Goal: Information Seeking & Learning: Learn about a topic

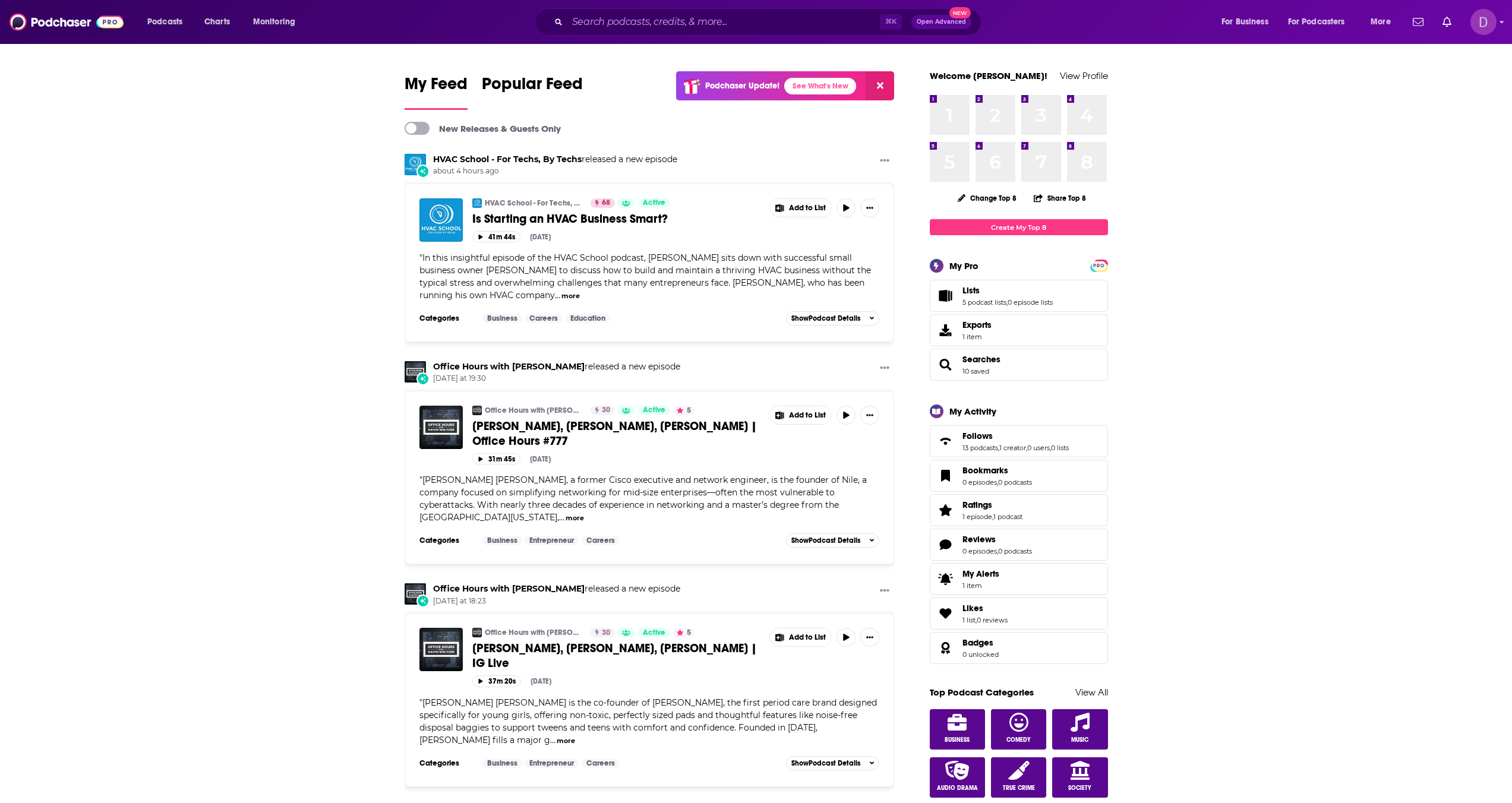
click at [1501, 23] on icon "Show profile menu" at bounding box center [1501, 22] width 4 height 2
click at [1438, 195] on span "Account Settings" at bounding box center [1425, 198] width 63 height 9
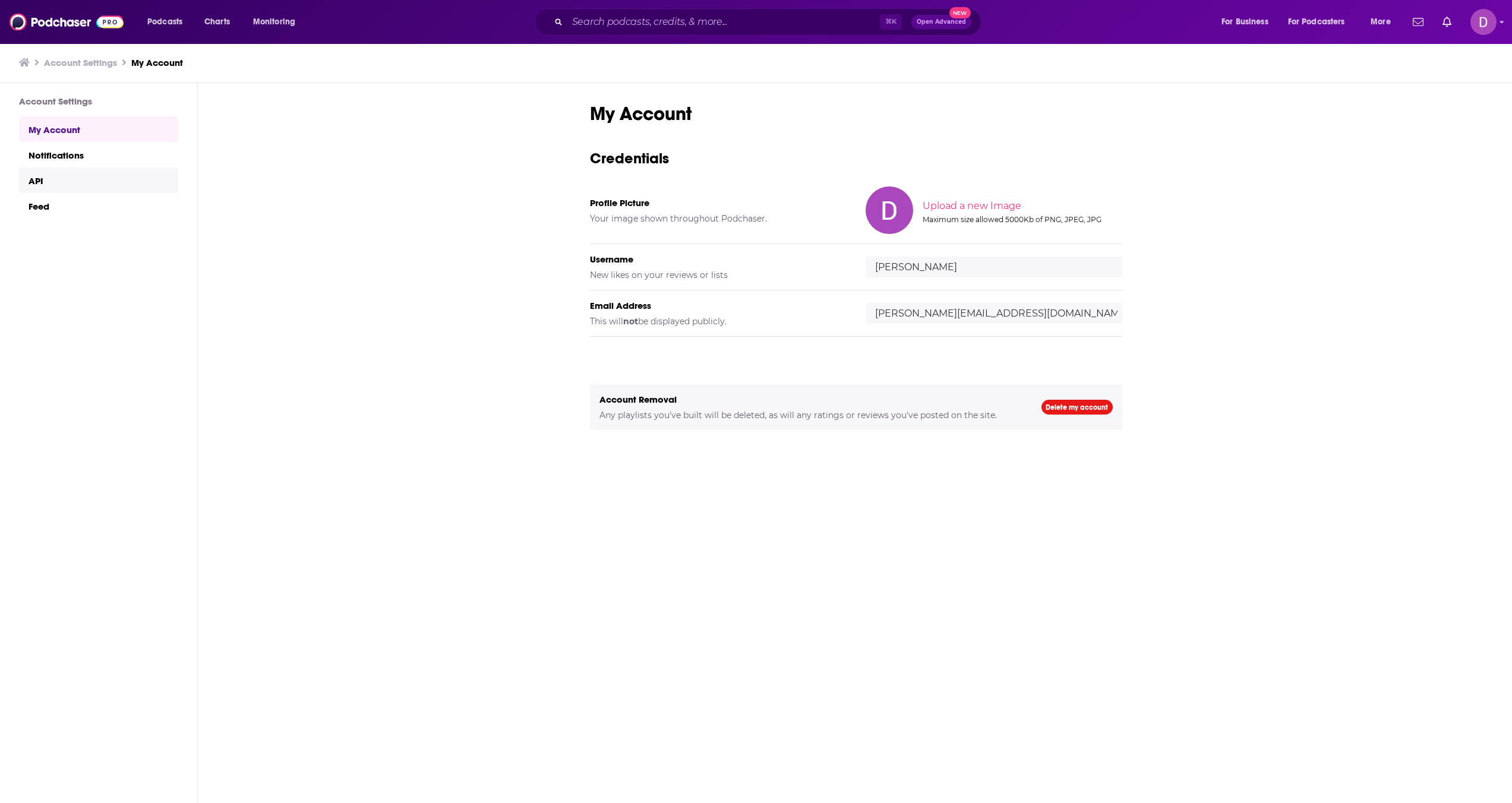
click at [72, 187] on link "API" at bounding box center [99, 180] width 160 height 25
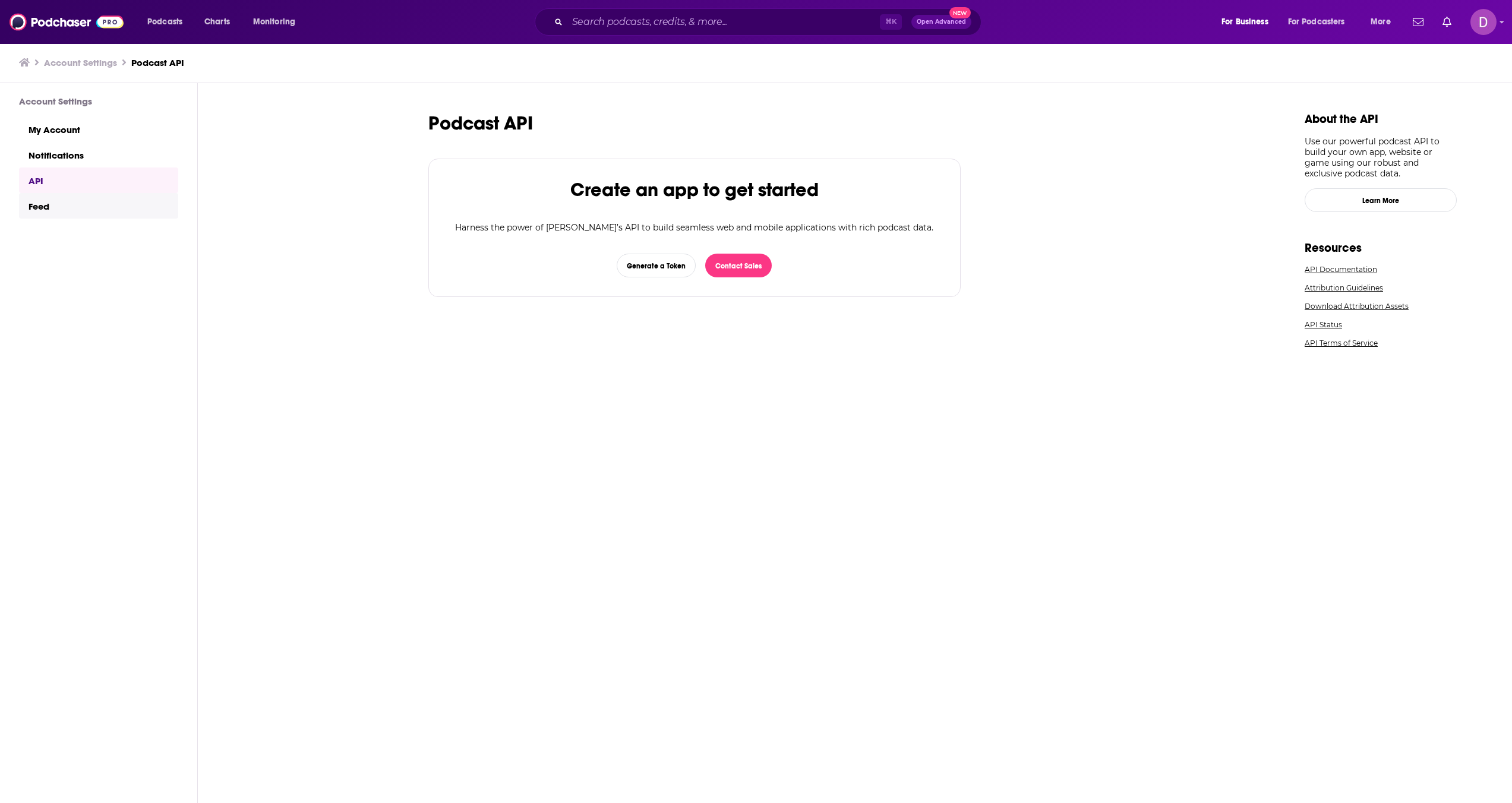
click at [73, 204] on link "Feed" at bounding box center [99, 205] width 160 height 25
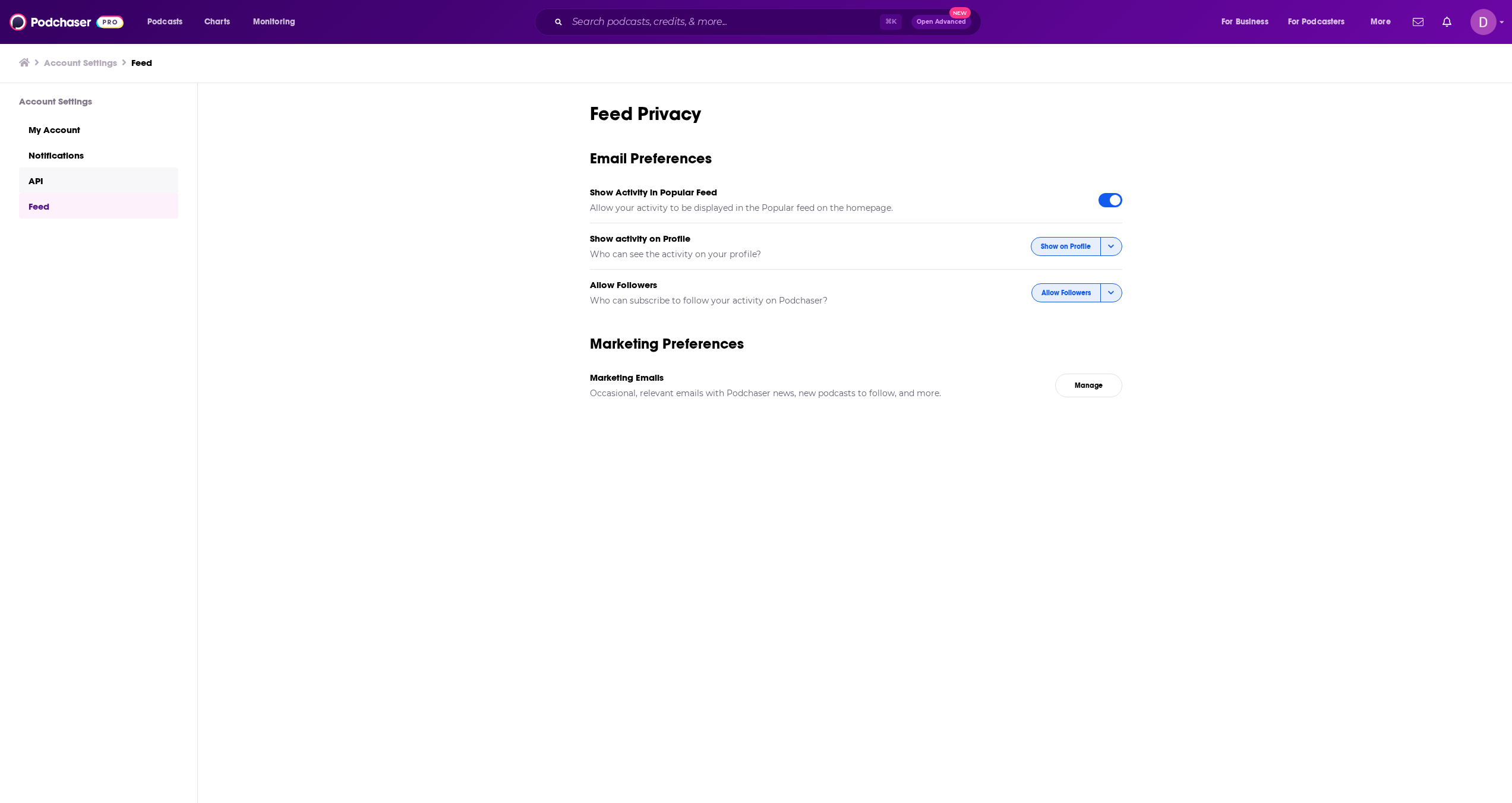
click at [71, 190] on link "API" at bounding box center [99, 180] width 160 height 25
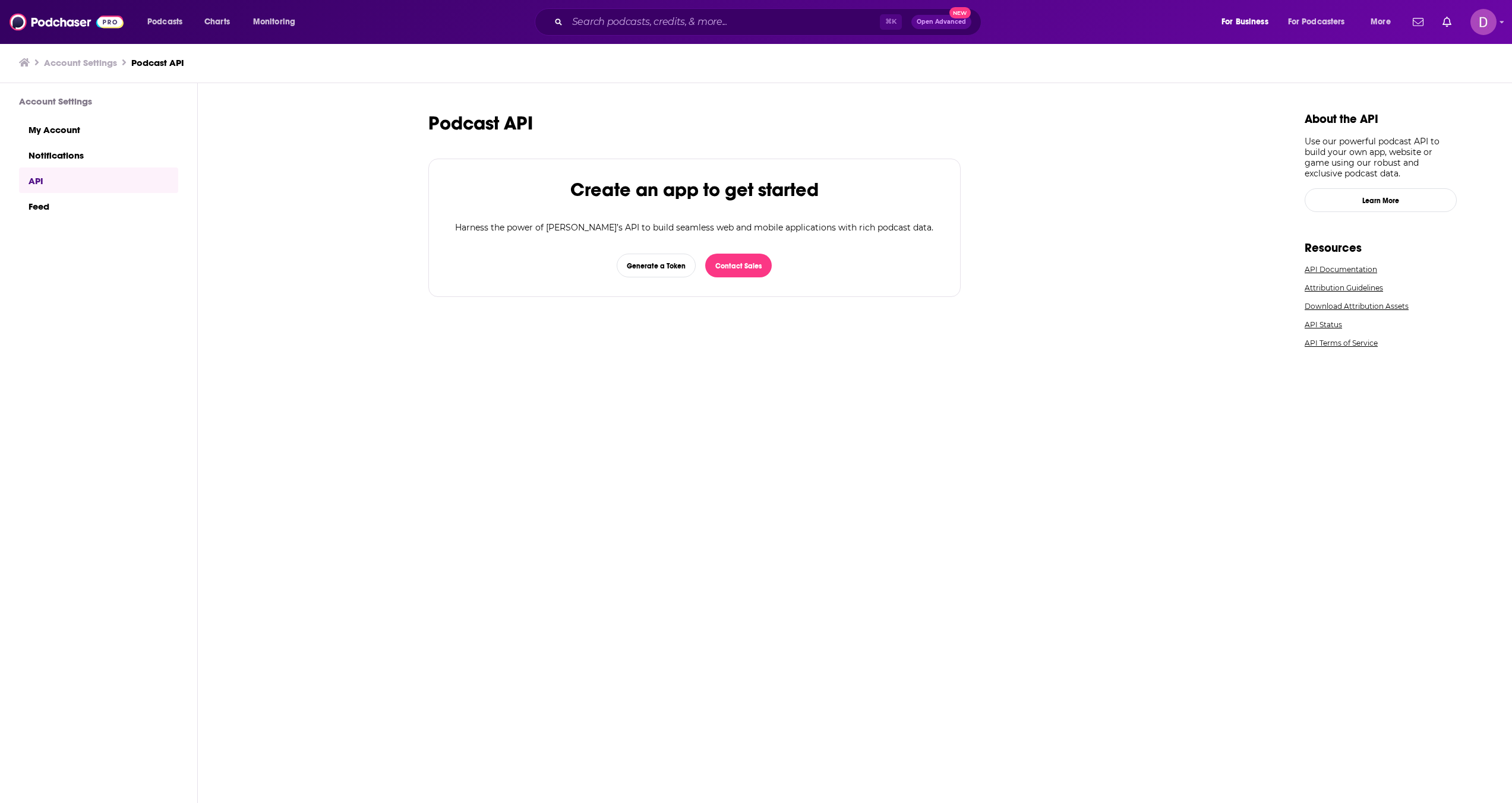
click at [72, 177] on link "API" at bounding box center [99, 180] width 160 height 25
click at [69, 160] on link "Notifications" at bounding box center [99, 154] width 160 height 25
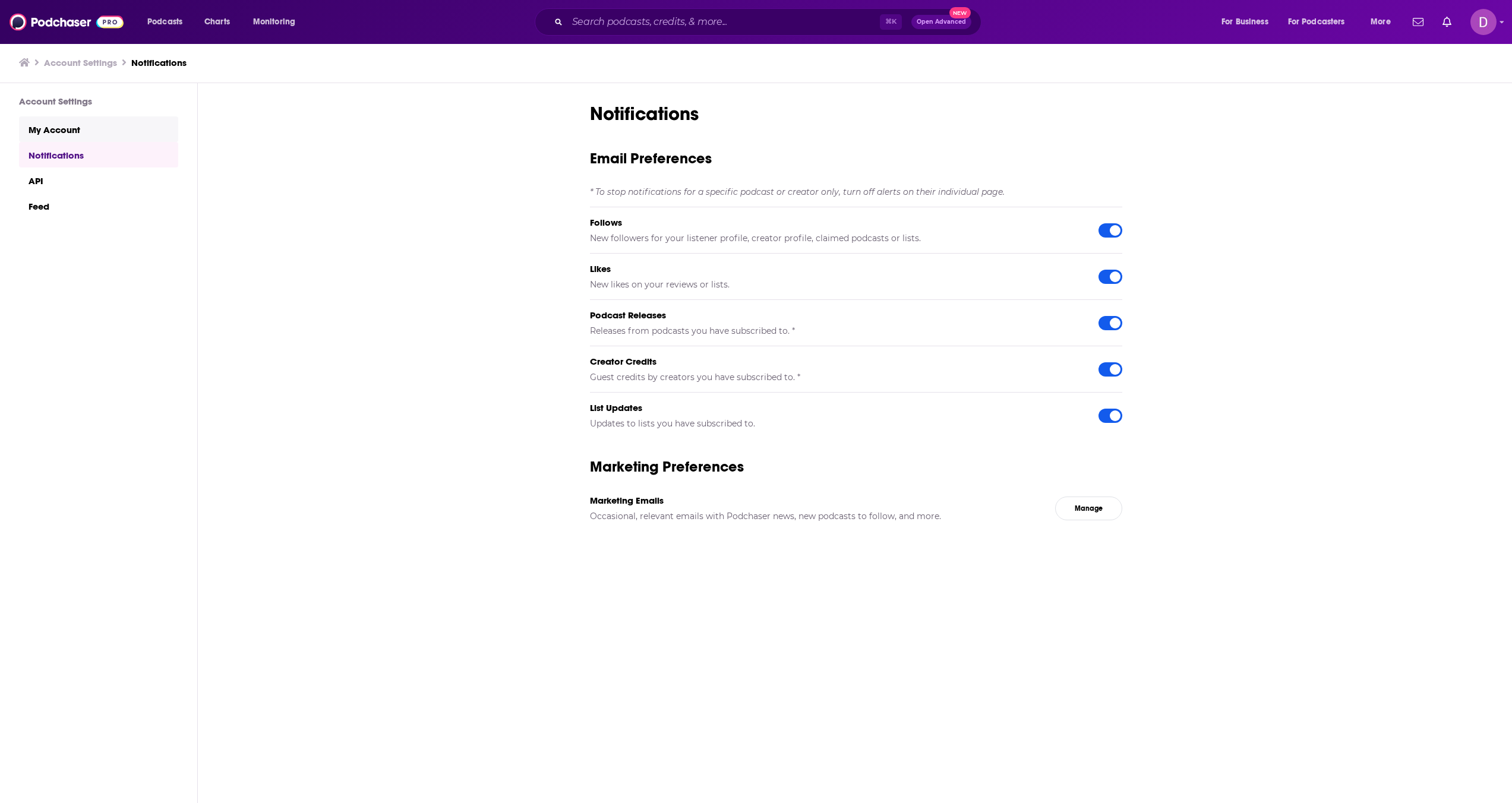
click at [88, 130] on link "My Account" at bounding box center [99, 129] width 160 height 25
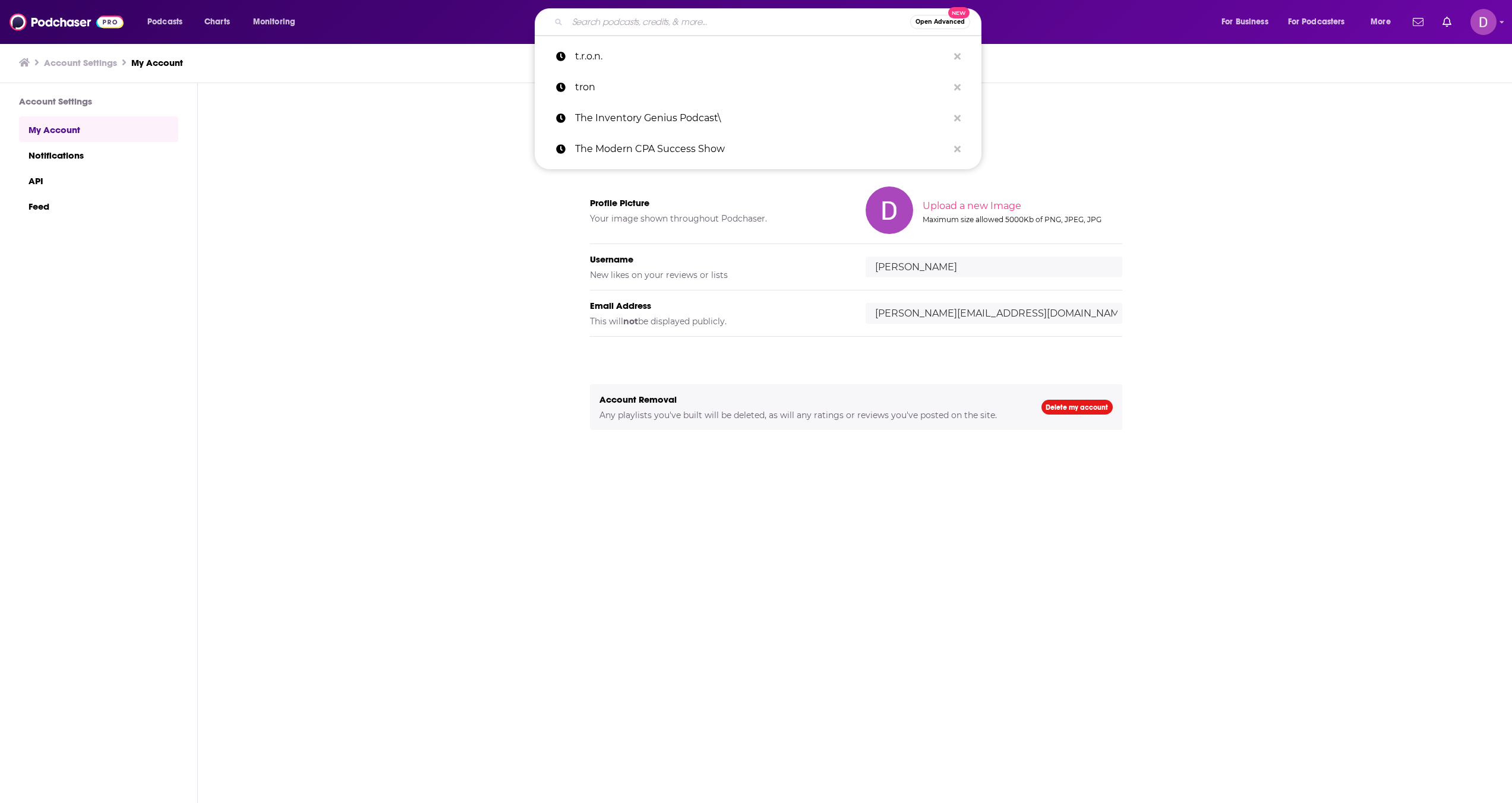
click at [722, 29] on input "Search podcasts, credits, & more..." at bounding box center [738, 21] width 343 height 19
paste input "Inside the CFO Office"
type input "Inside the CFO Office"
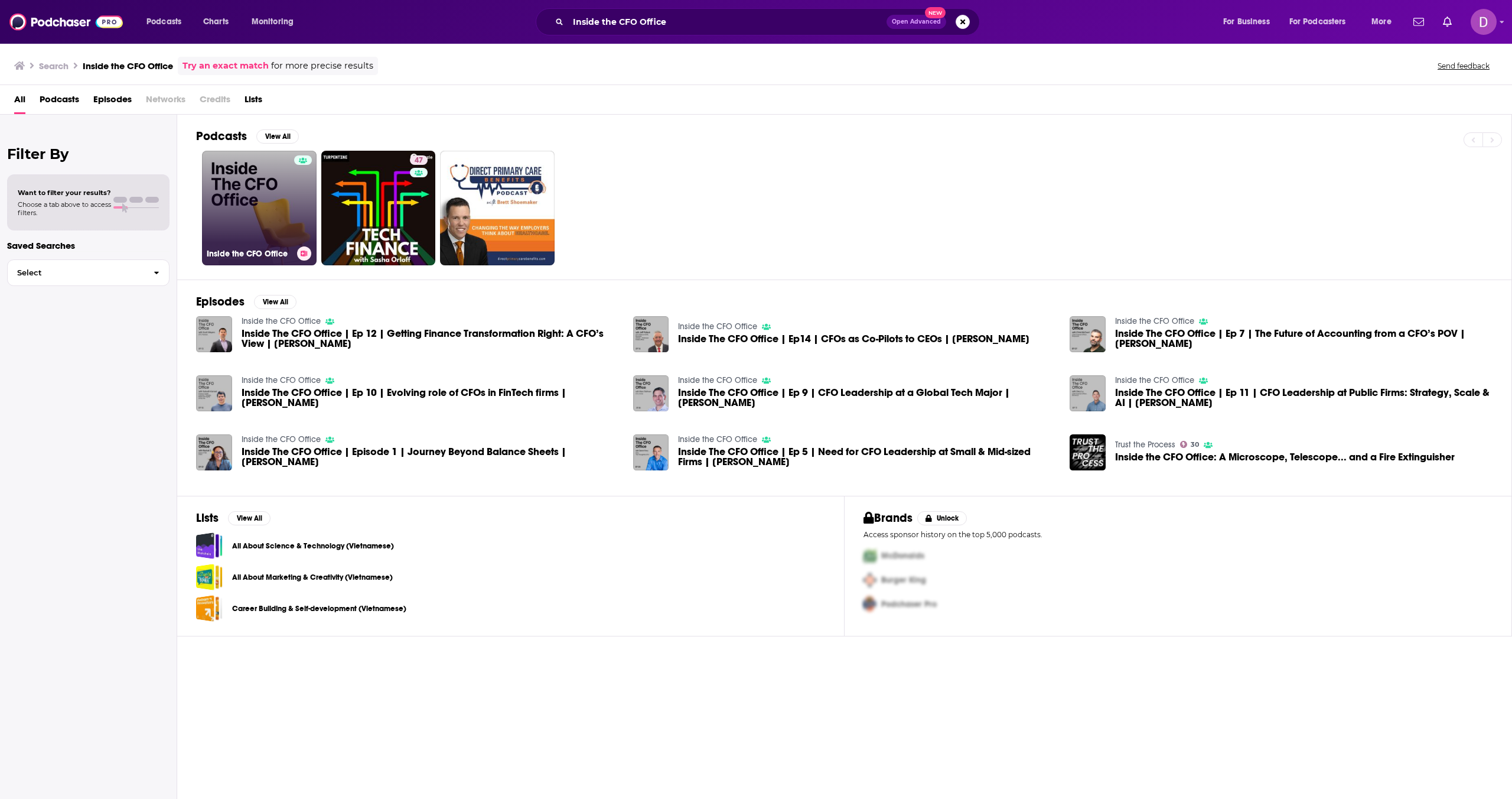
click at [272, 207] on link "Inside the CFO Office" at bounding box center [259, 208] width 115 height 115
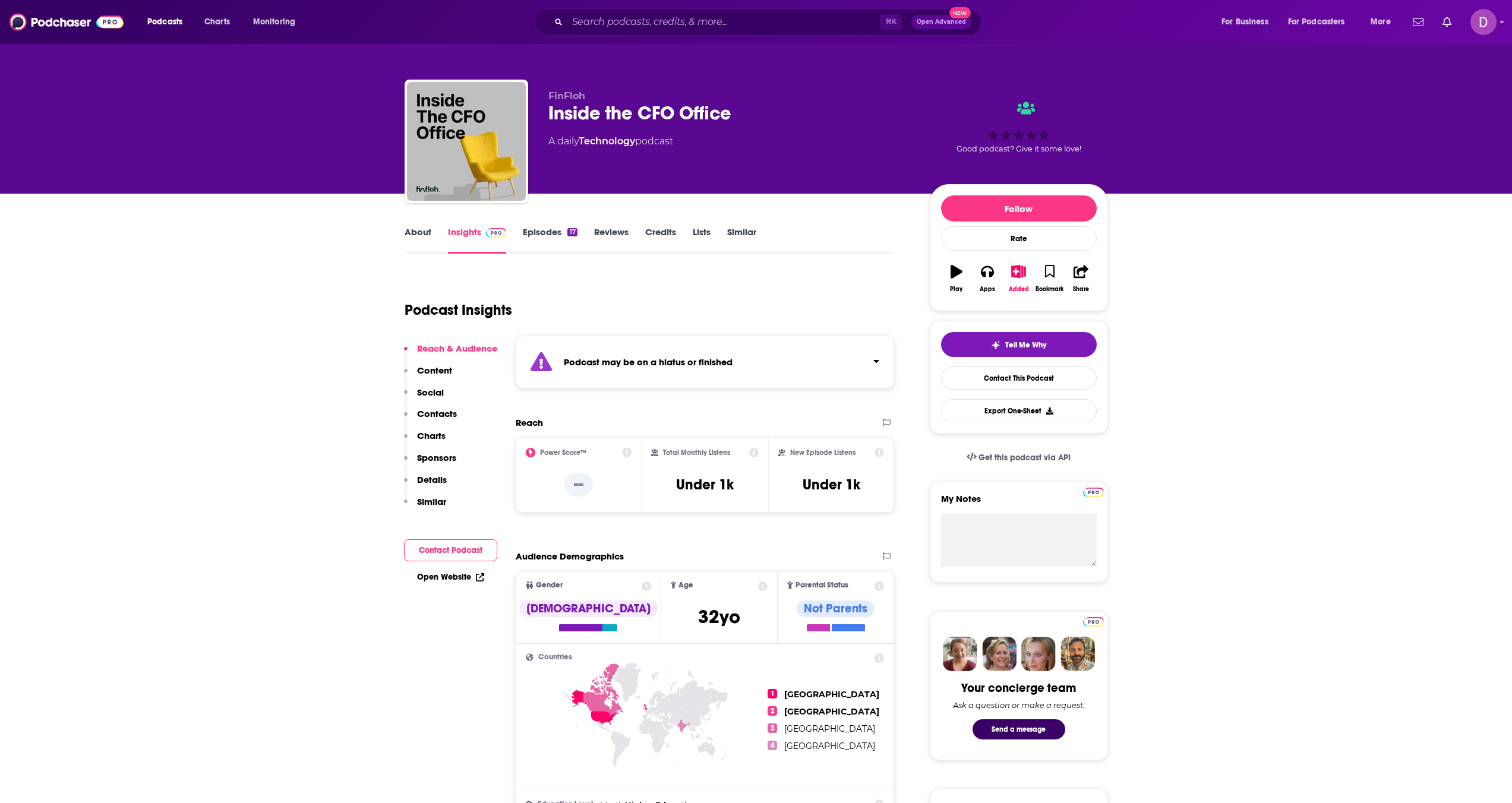
click at [427, 232] on link "About" at bounding box center [418, 240] width 27 height 28
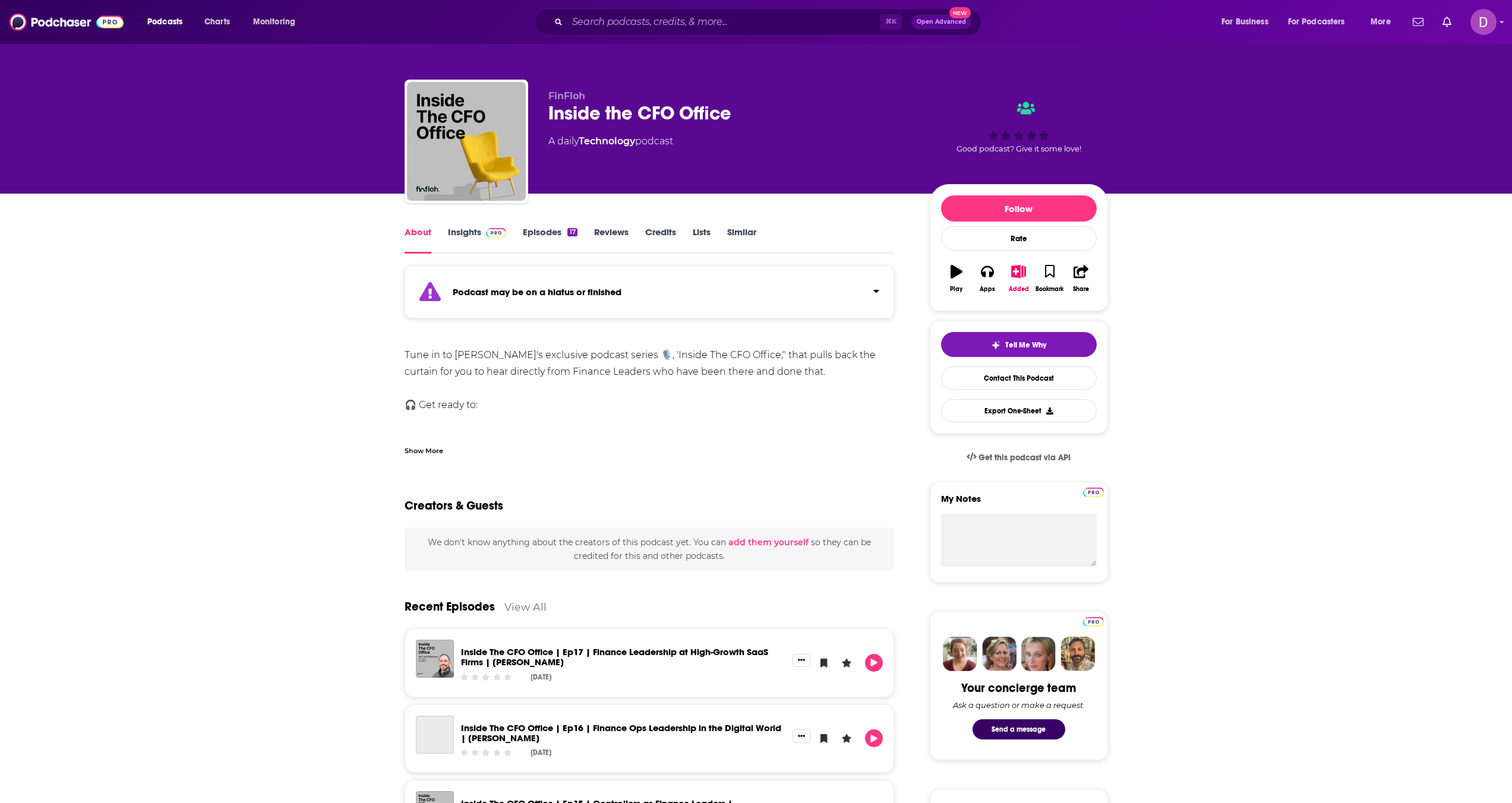
click at [563, 229] on link "Episodes 17" at bounding box center [550, 240] width 54 height 28
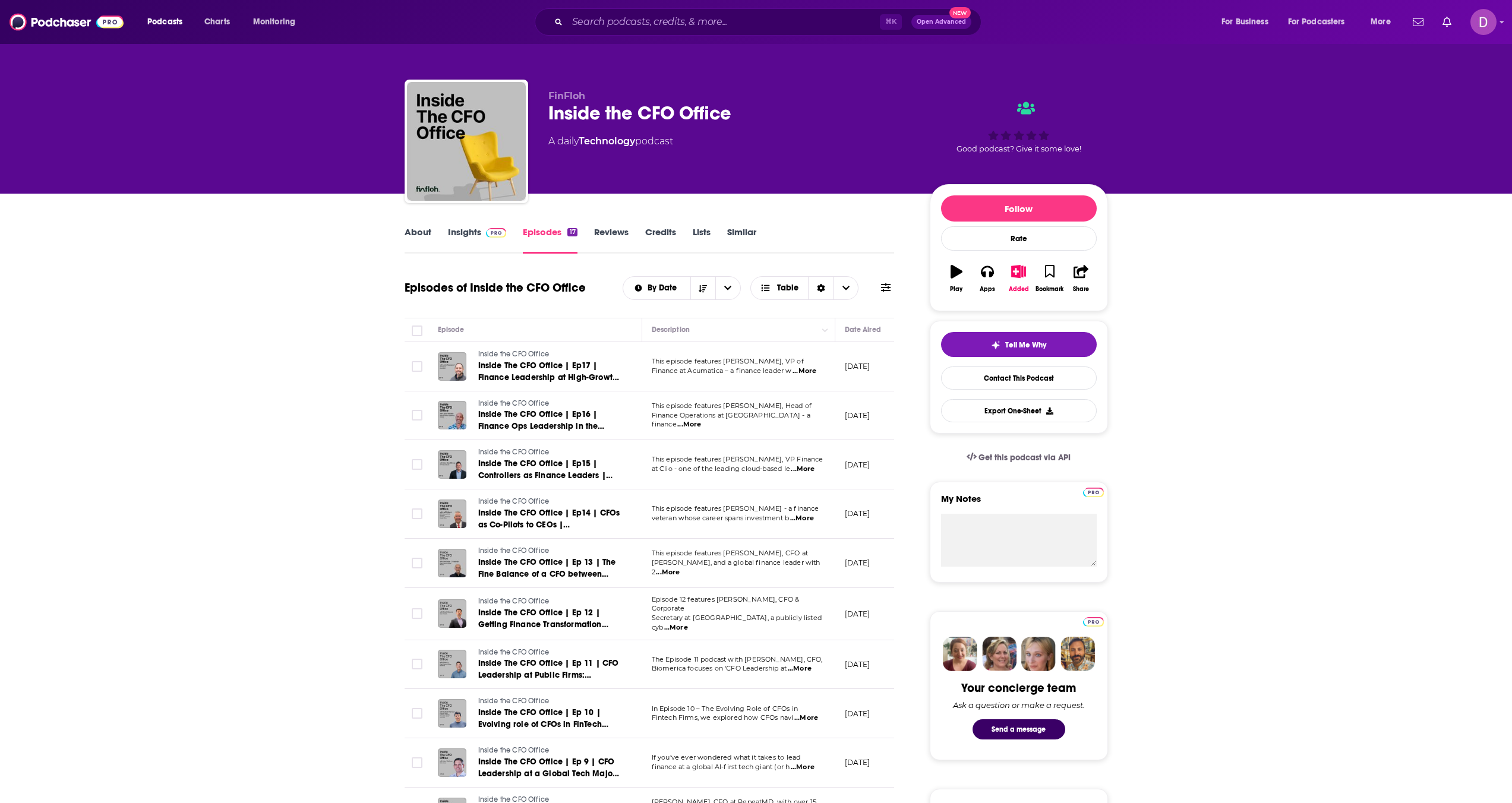
click at [471, 232] on link "Insights" at bounding box center [477, 240] width 59 height 28
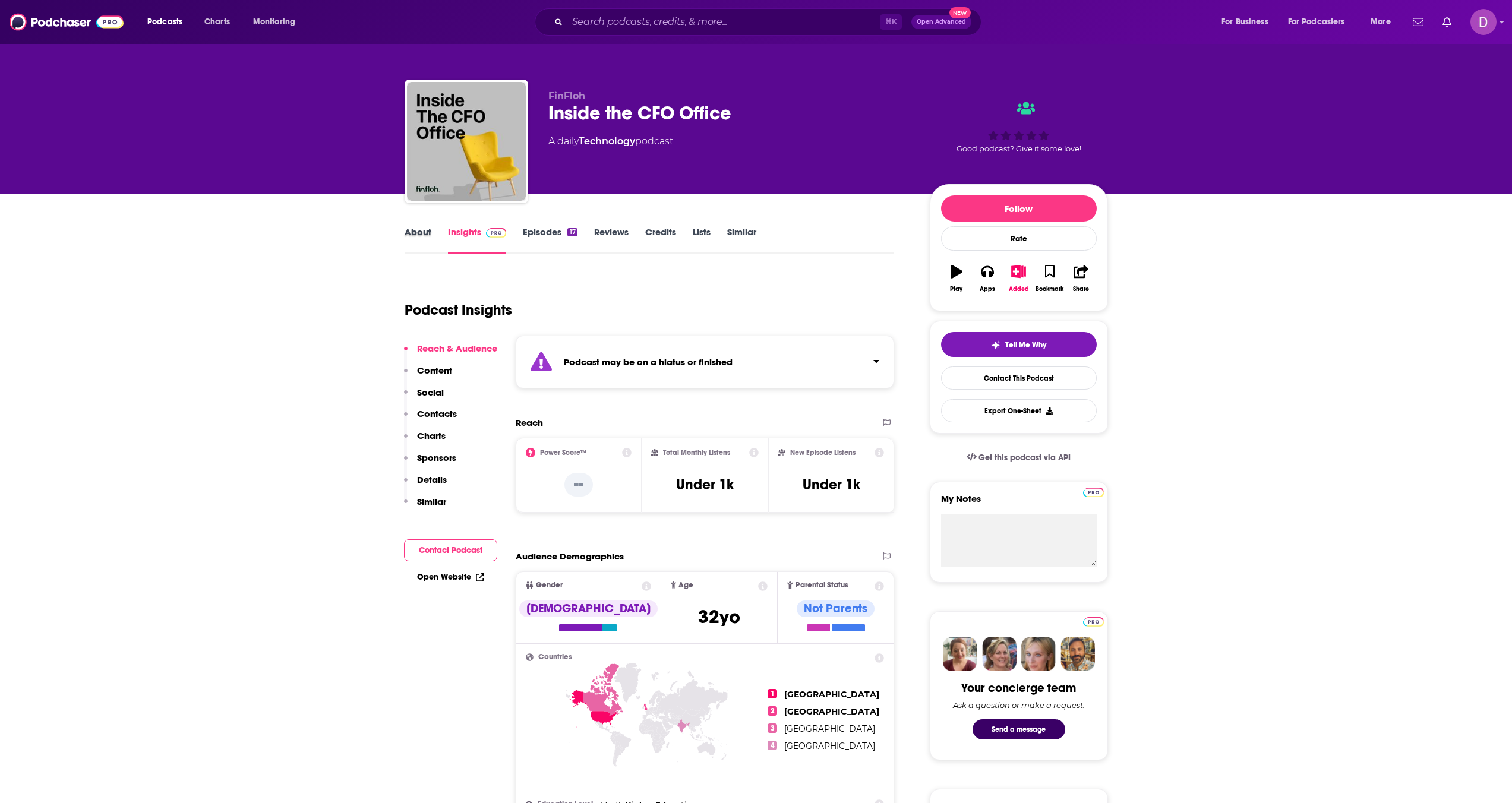
click at [432, 232] on div "About" at bounding box center [426, 240] width 43 height 28
click at [429, 232] on link "About" at bounding box center [418, 240] width 27 height 28
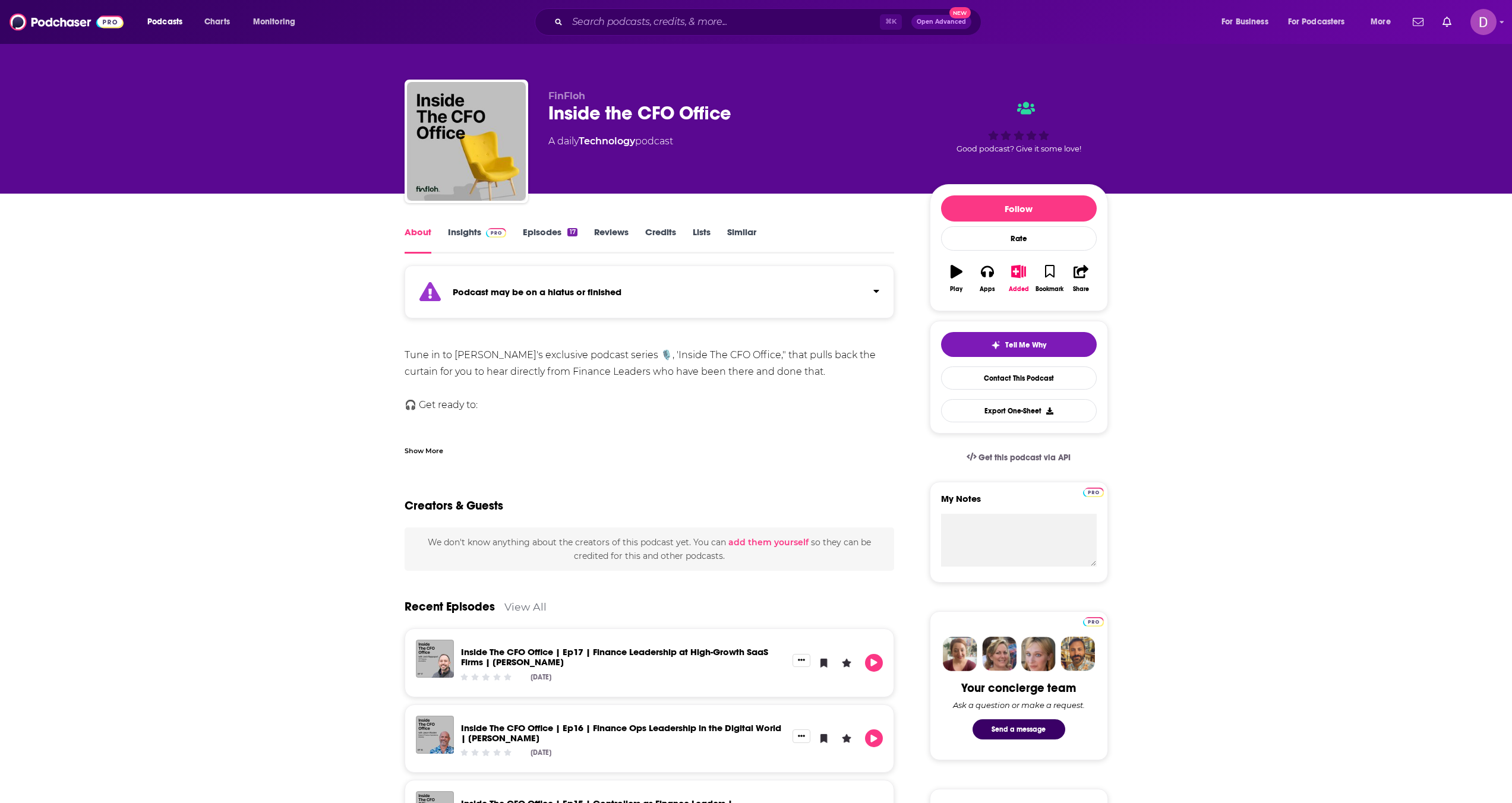
click at [424, 449] on div "Show More" at bounding box center [423, 450] width 38 height 11
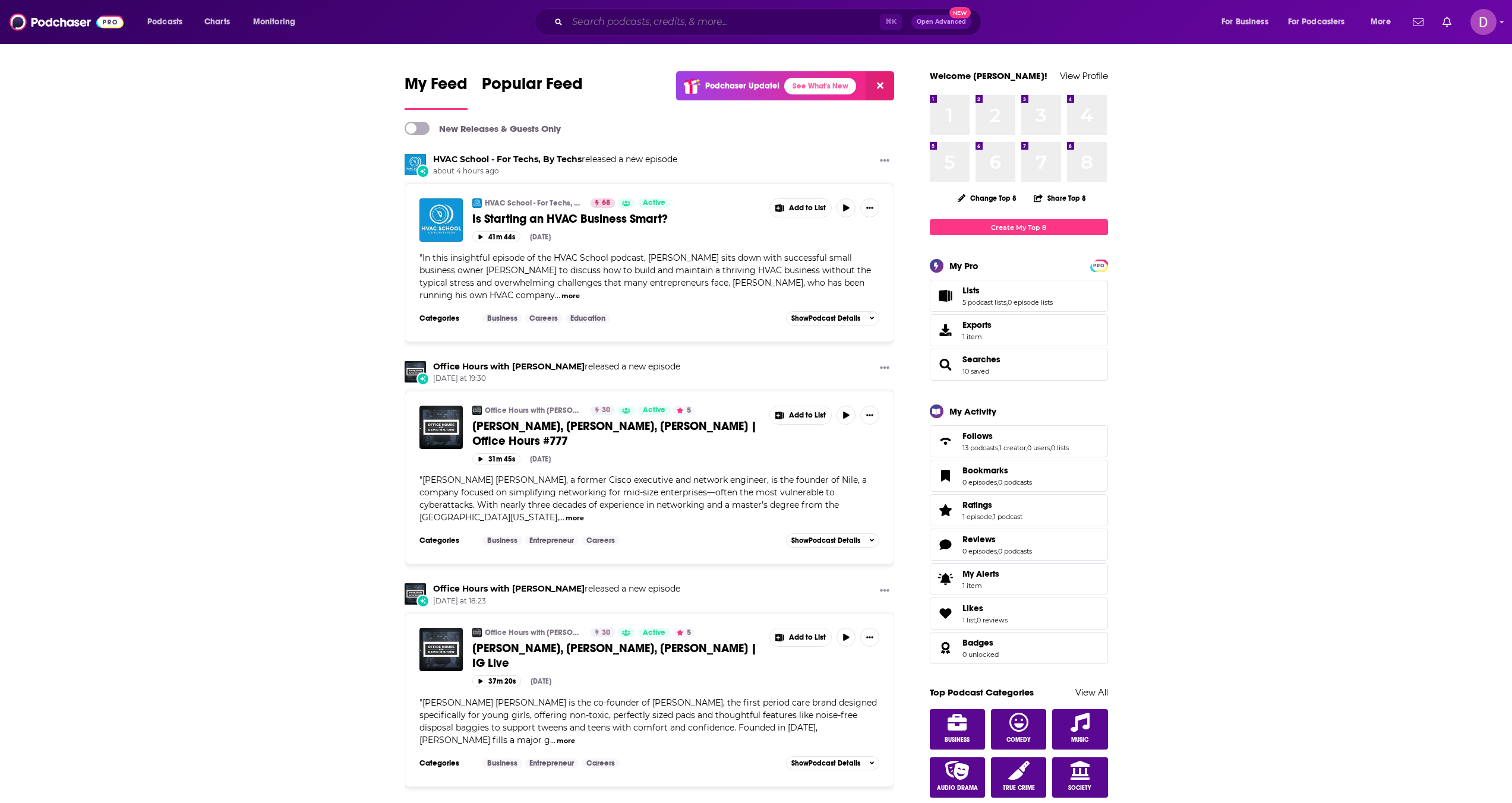
click at [607, 23] on input "Search podcasts, credits, & more..." at bounding box center [724, 21] width 313 height 19
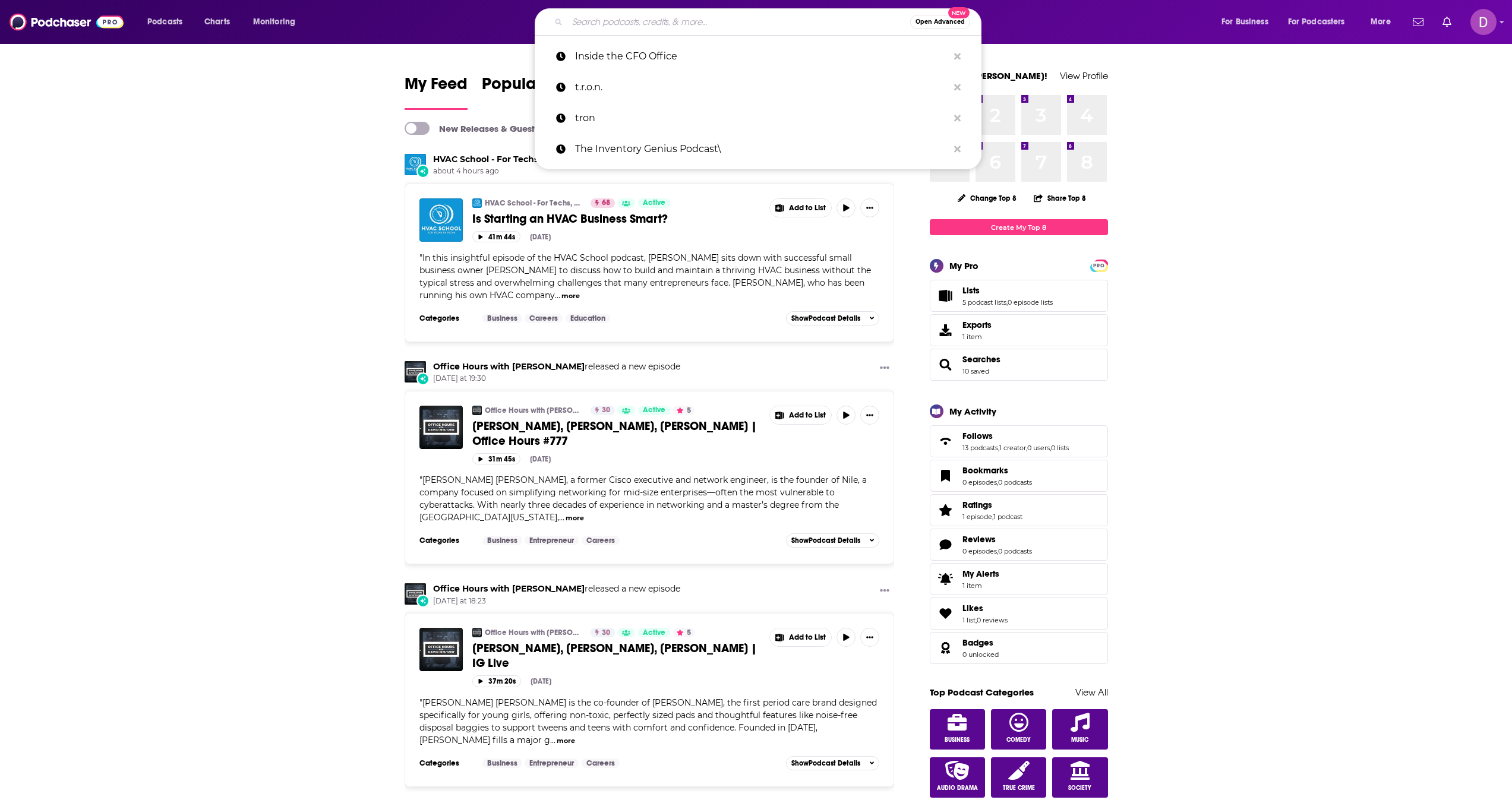
paste input "The Next CFO"
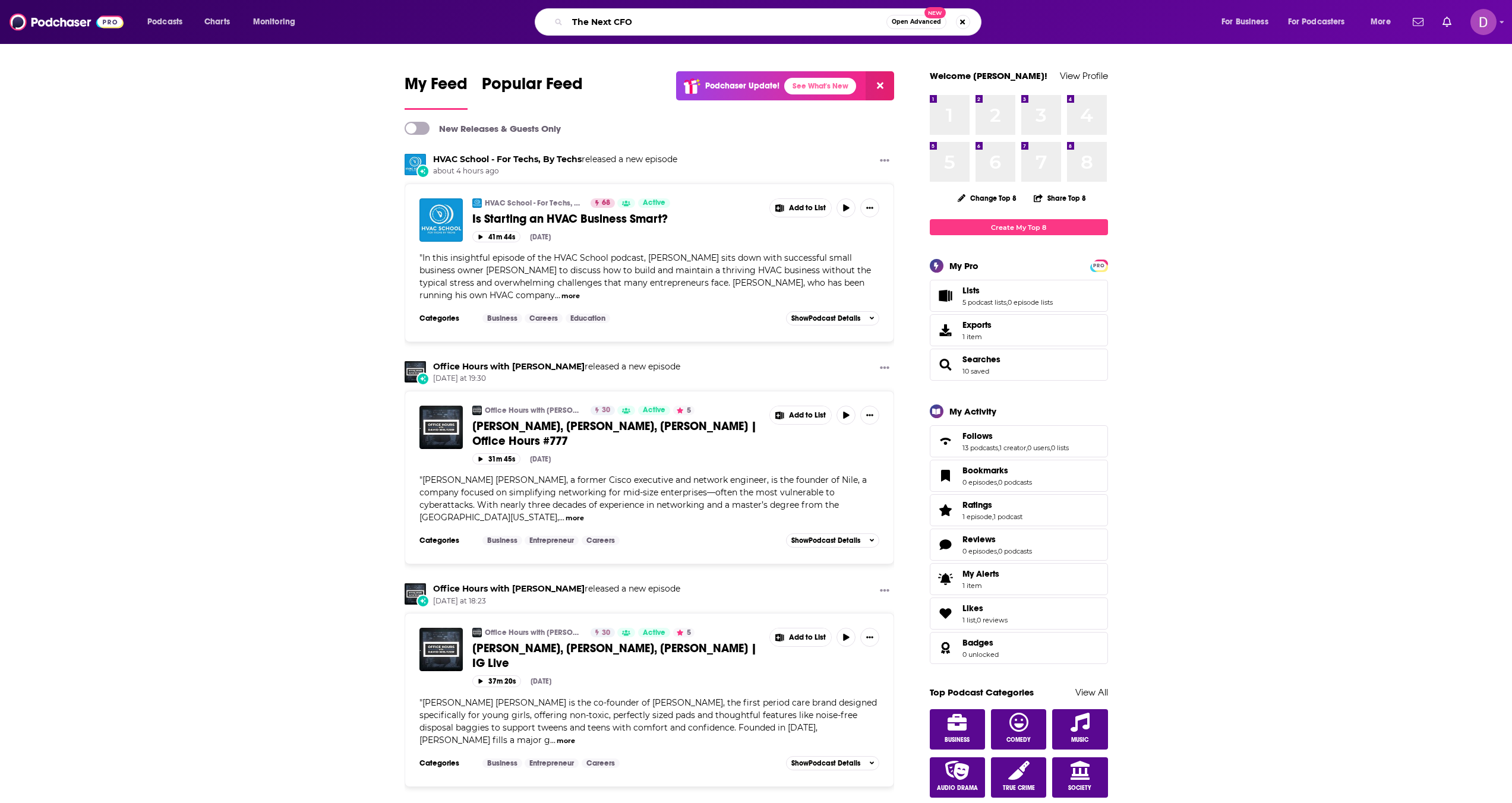
type input "The Next CFO"
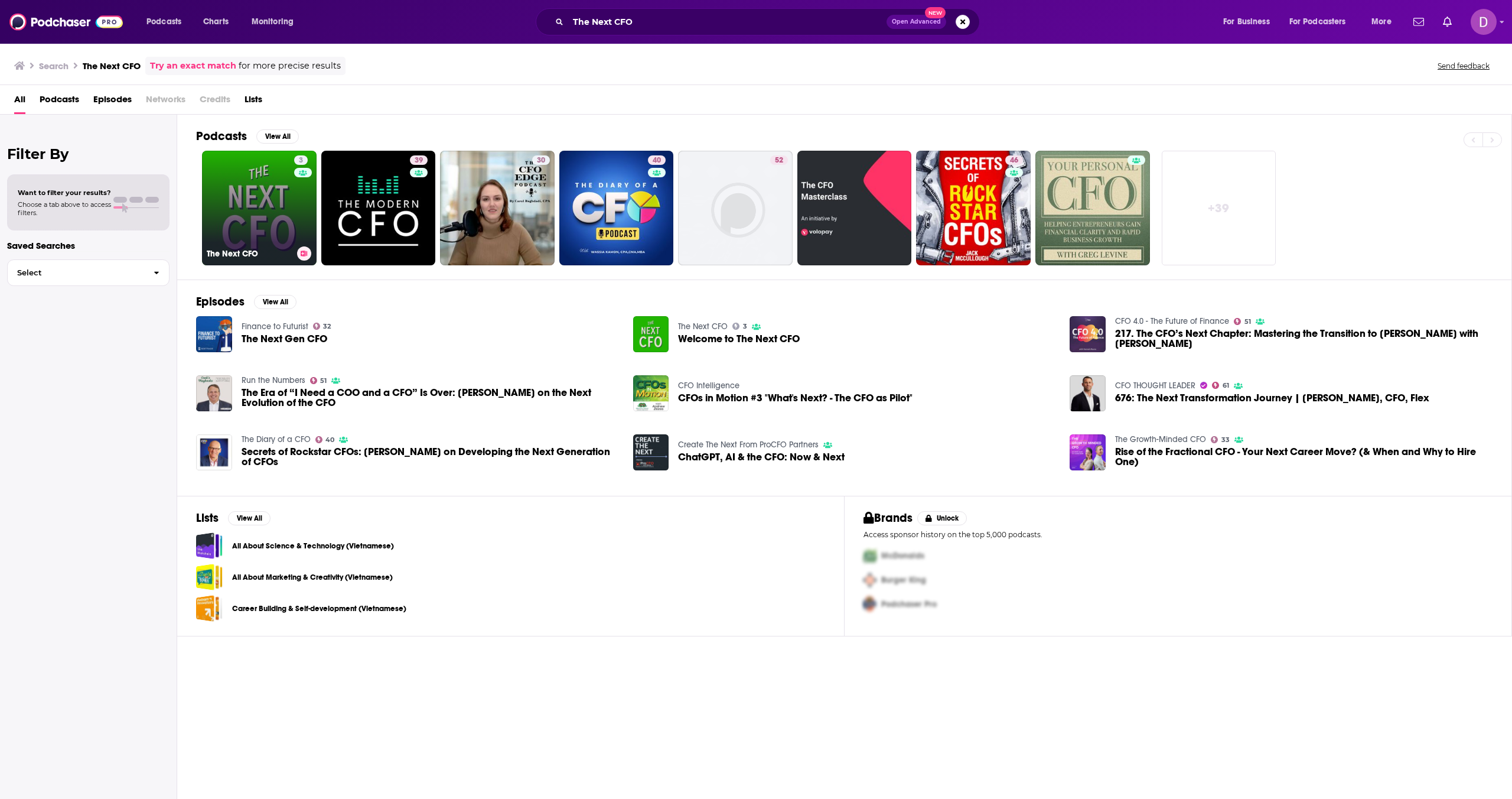
click at [275, 229] on link "3 The Next CFO" at bounding box center [259, 208] width 115 height 115
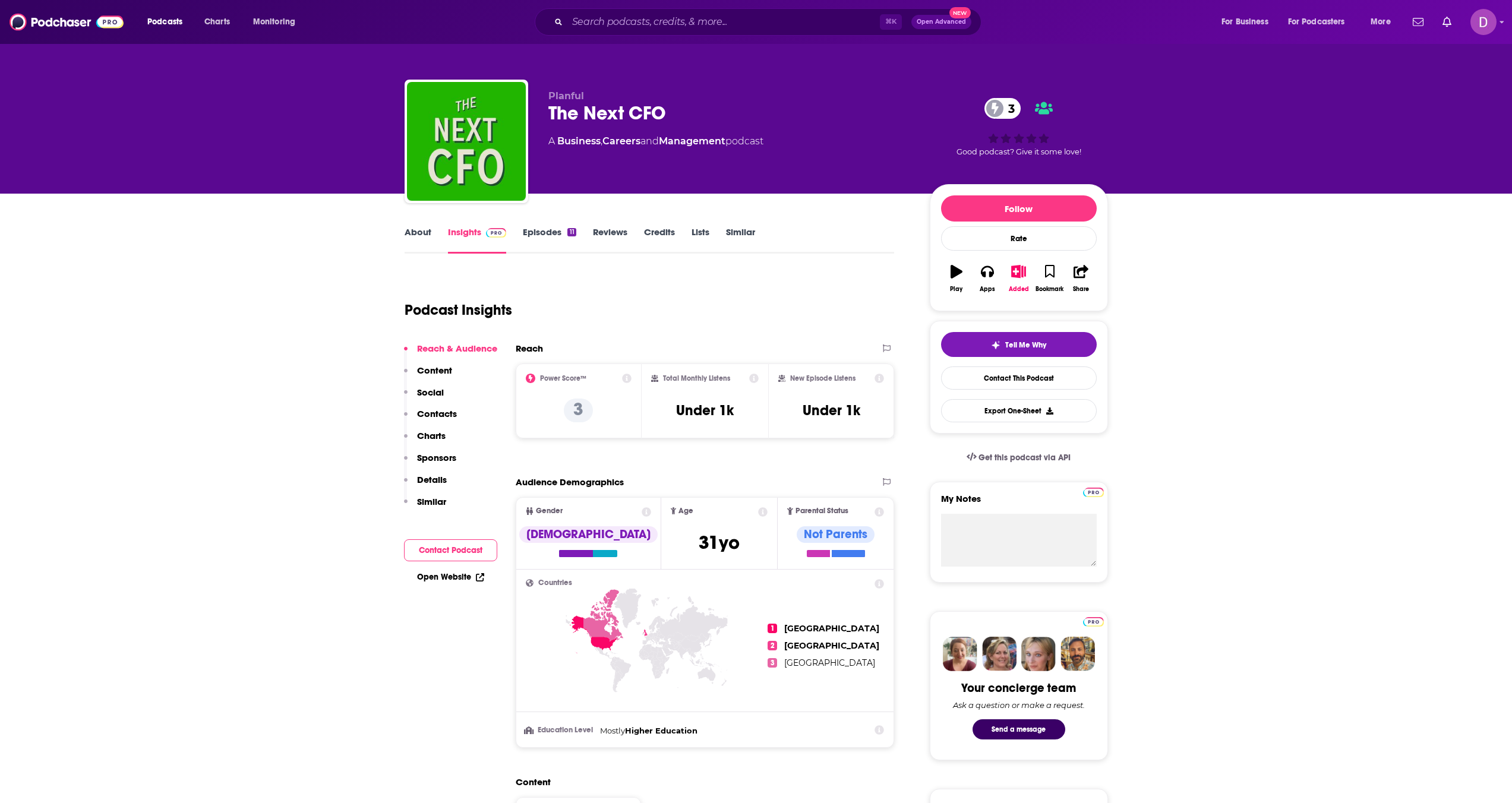
click at [412, 239] on link "About" at bounding box center [418, 240] width 27 height 28
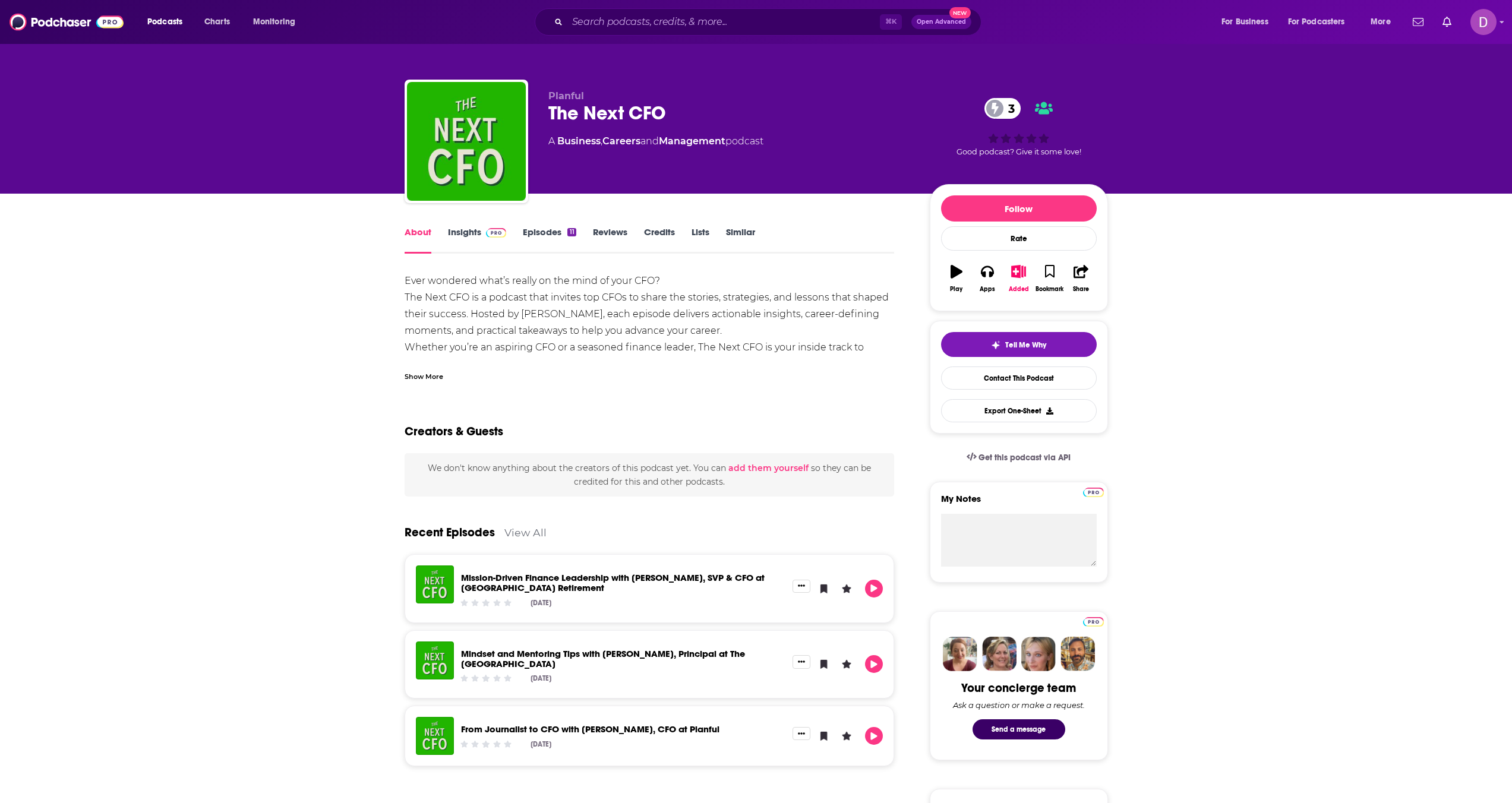
click at [436, 376] on div "Show More" at bounding box center [423, 375] width 38 height 11
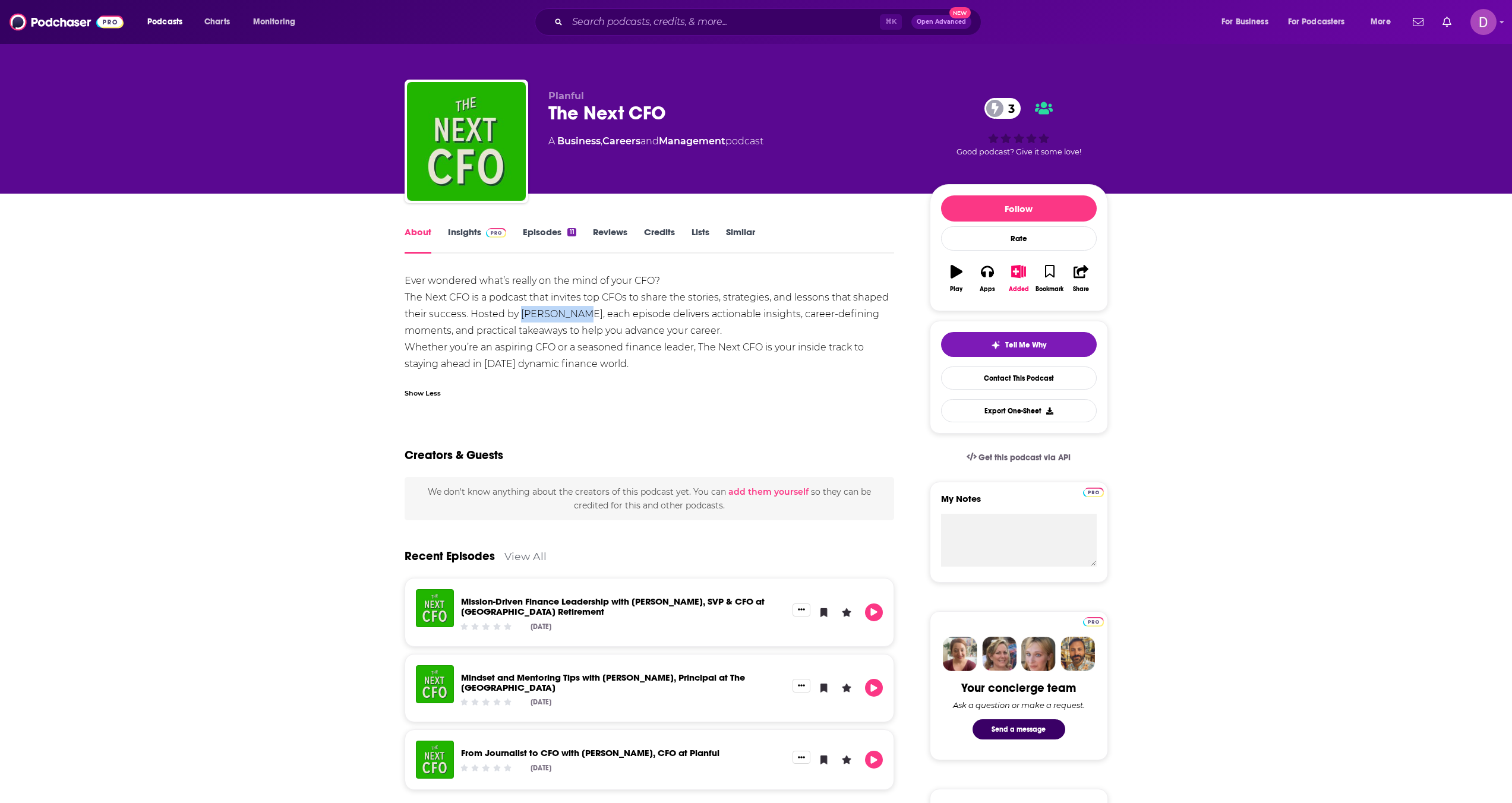
drag, startPoint x: 519, startPoint y: 314, endPoint x: 576, endPoint y: 319, distance: 57.2
click at [576, 319] on div "Ever wondered what’s really on the mind of your CFO? The Next CFO is a podcast …" at bounding box center [650, 323] width 490 height 100
copy div "[PERSON_NAME]"
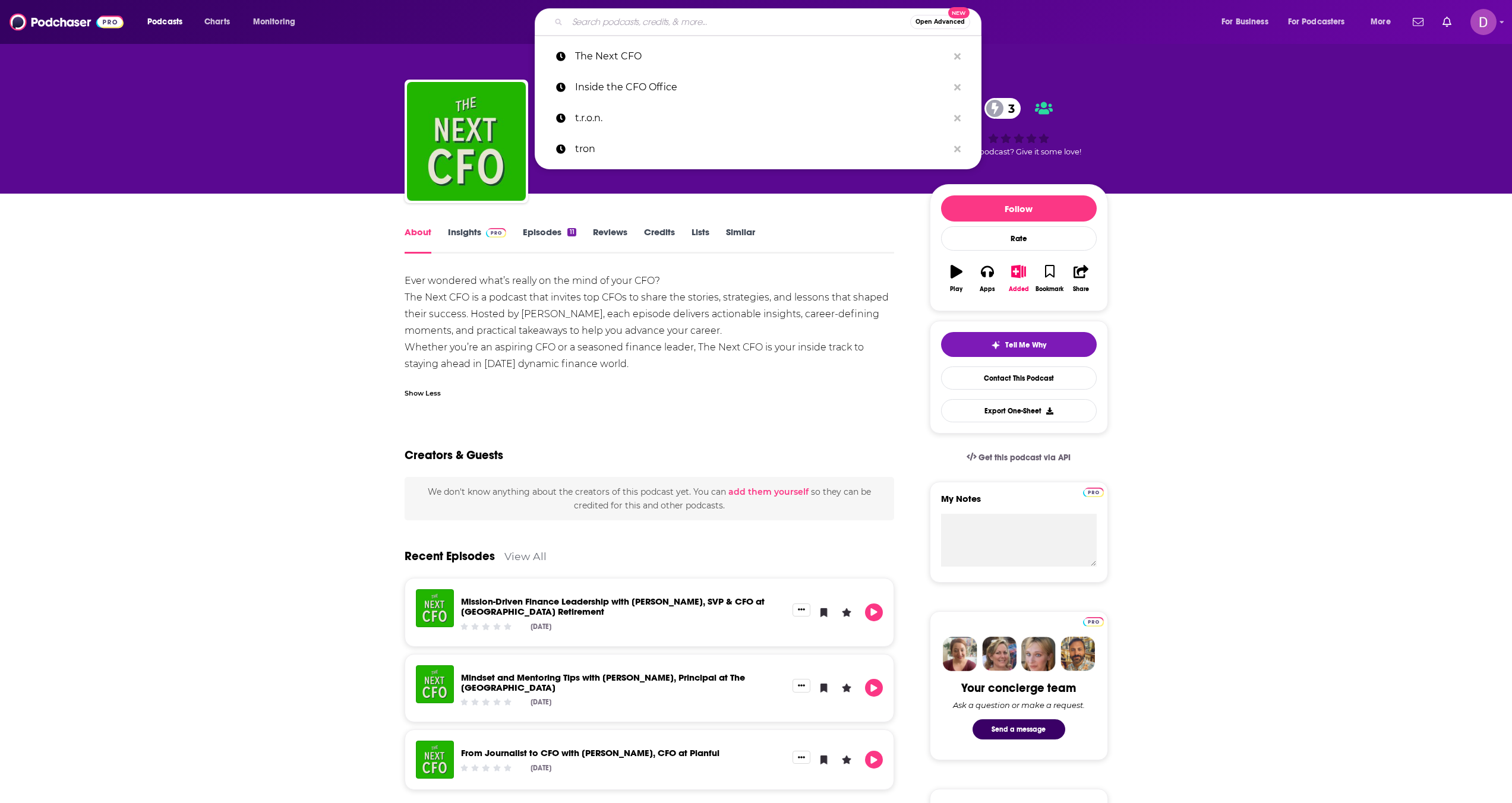
click at [601, 22] on input "Search podcasts, credits, & more..." at bounding box center [738, 21] width 343 height 19
paste input "[PERSON_NAME] CFO + Revenue Cycle"
type input "[PERSON_NAME] CFO + Revenue Cycle"
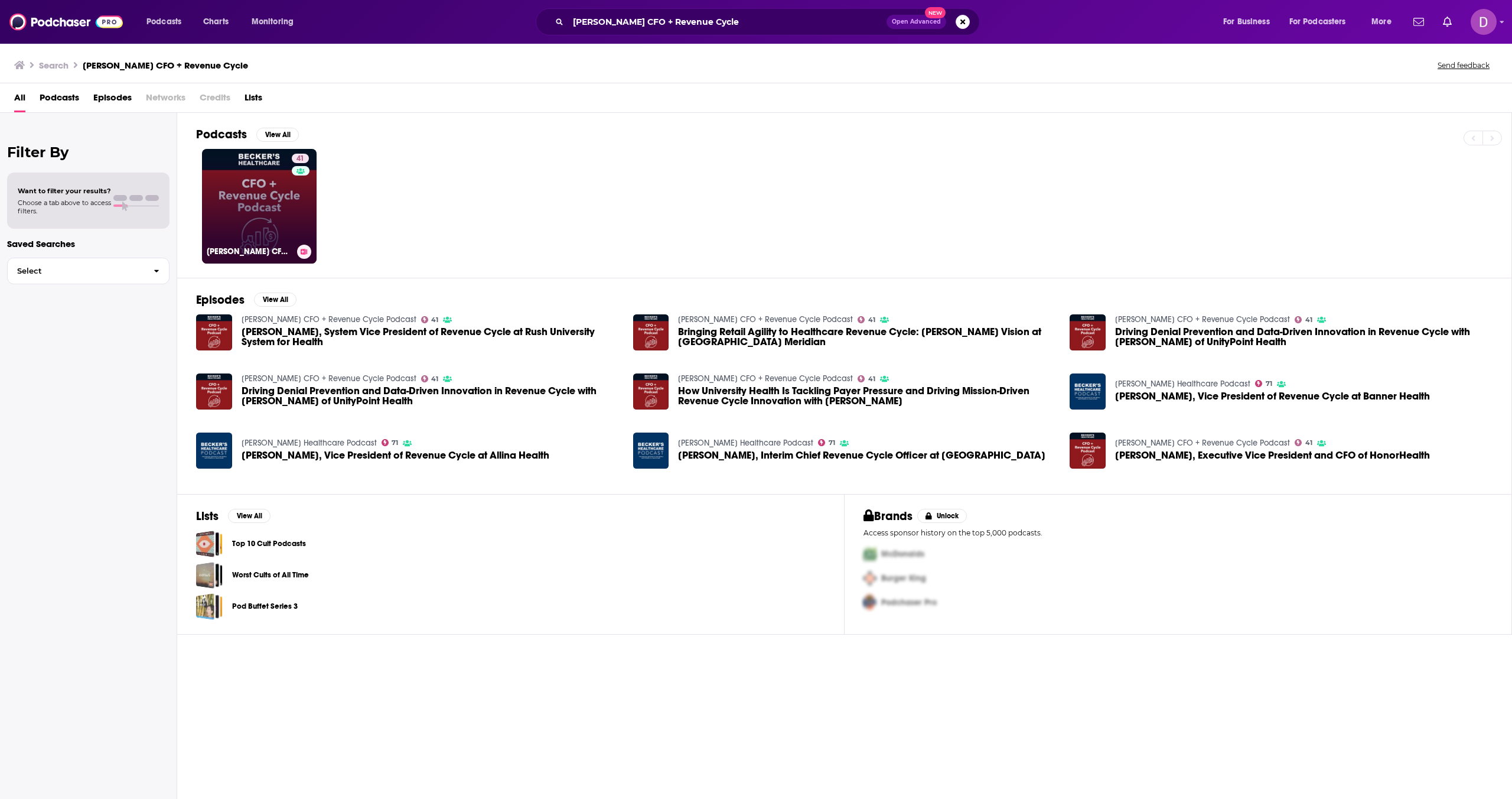
click at [245, 201] on link "41 [PERSON_NAME] CFO + Revenue Cycle Podcast" at bounding box center [259, 207] width 115 height 115
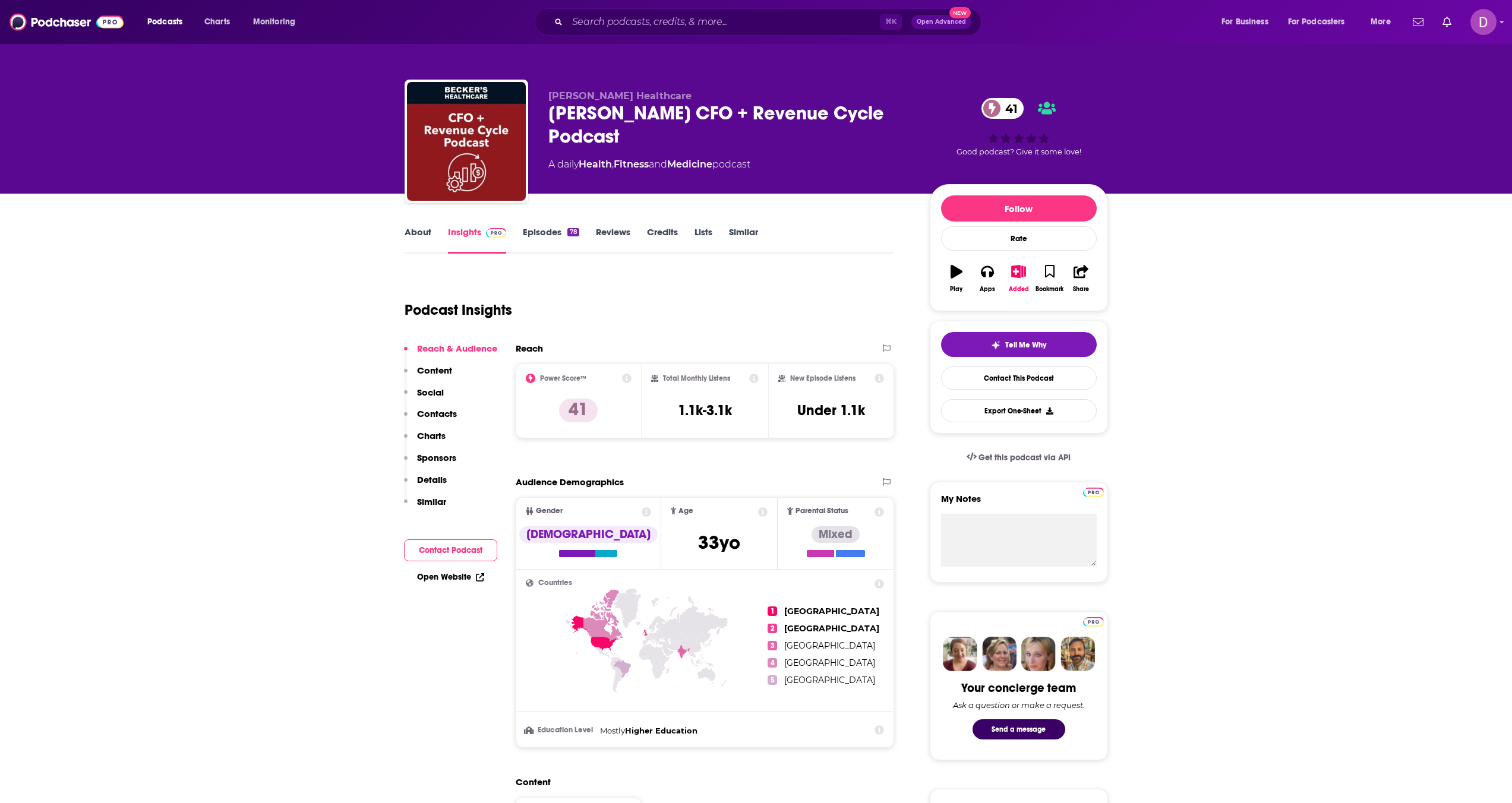
click at [419, 240] on link "About" at bounding box center [418, 240] width 27 height 28
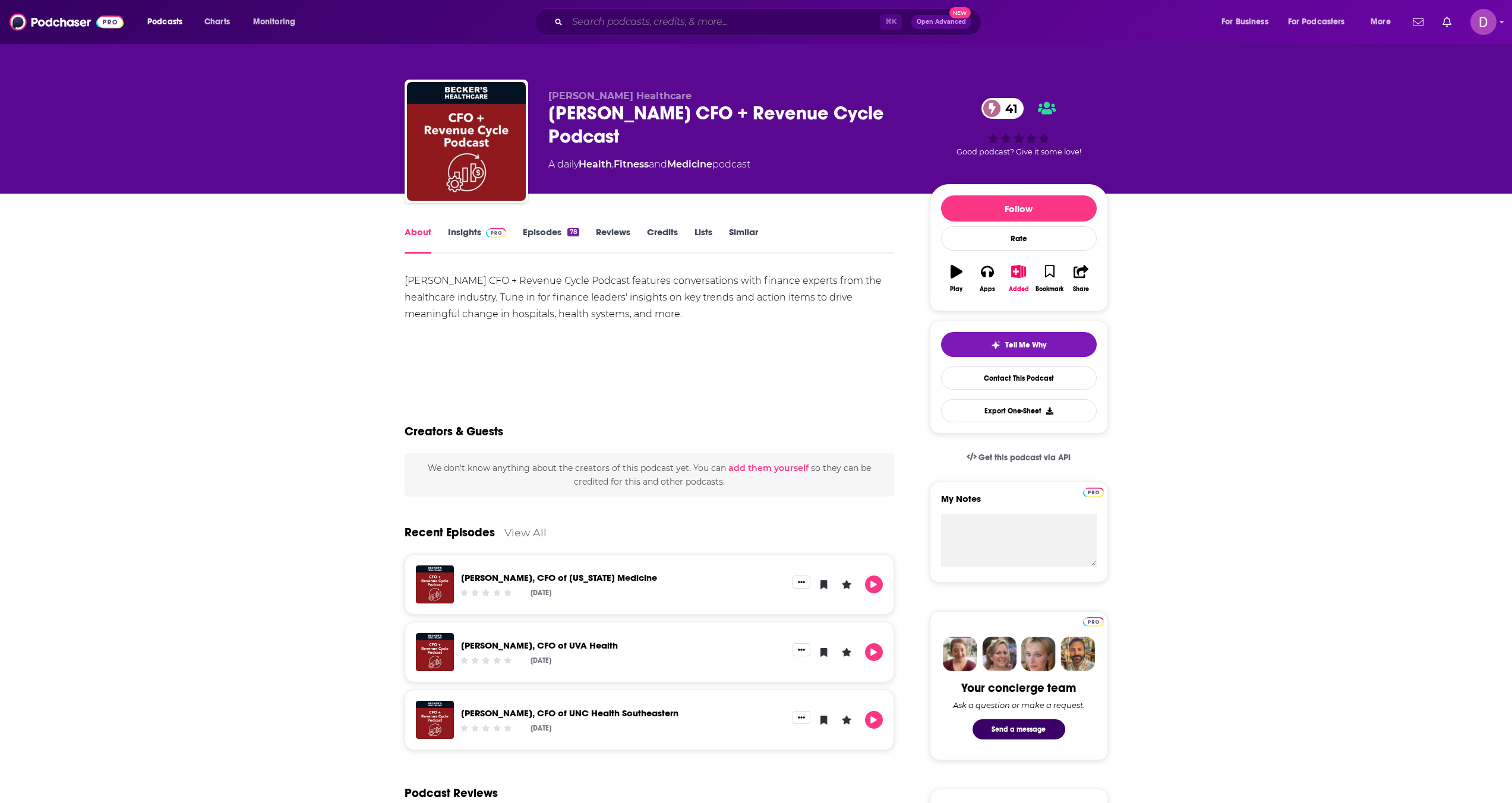
click at [665, 15] on input "Search podcasts, credits, & more..." at bounding box center [724, 21] width 313 height 19
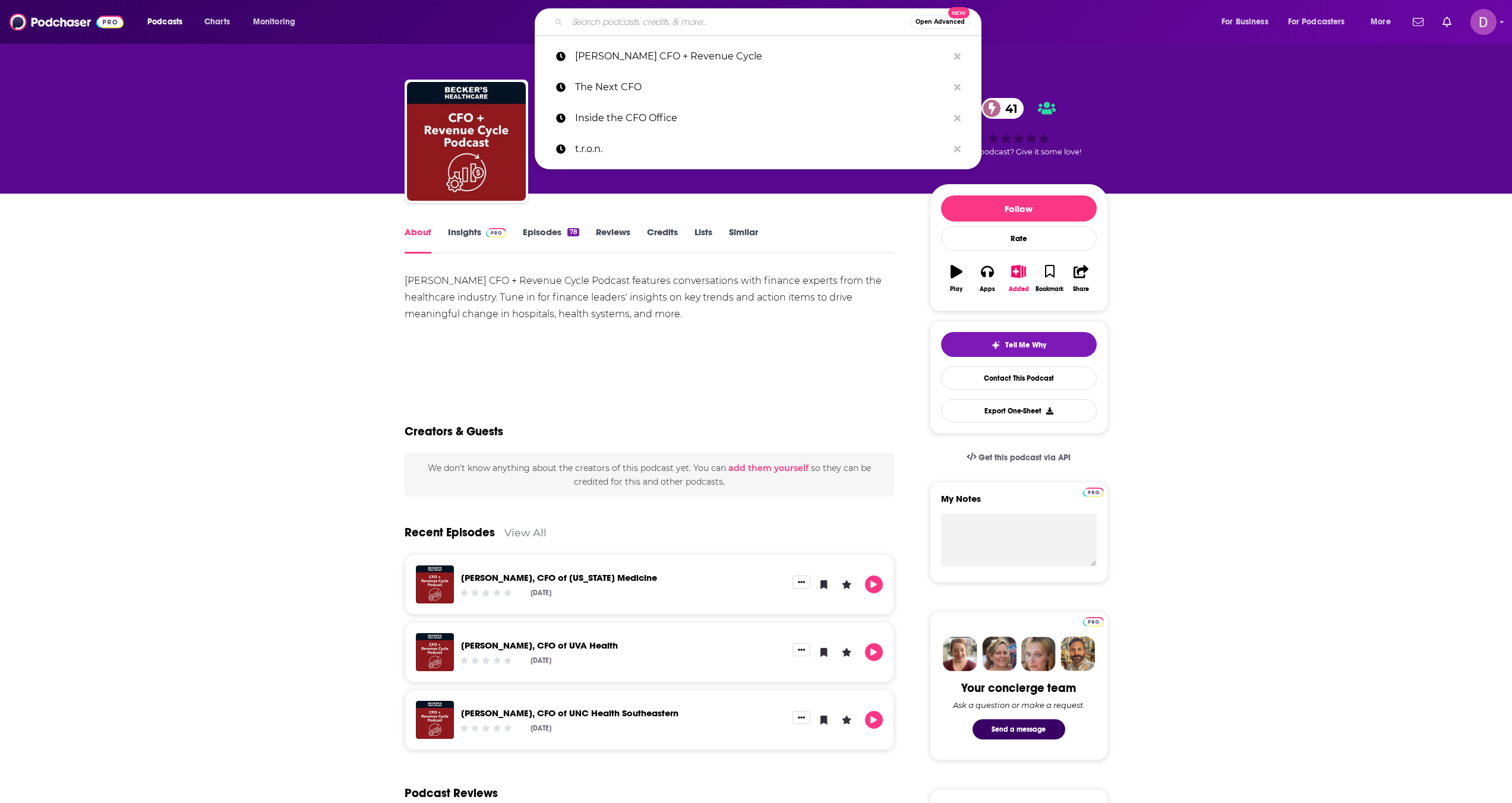
paste input "Create The next From ProCFO Partners"
type input "Create The next From ProCFO Partners"
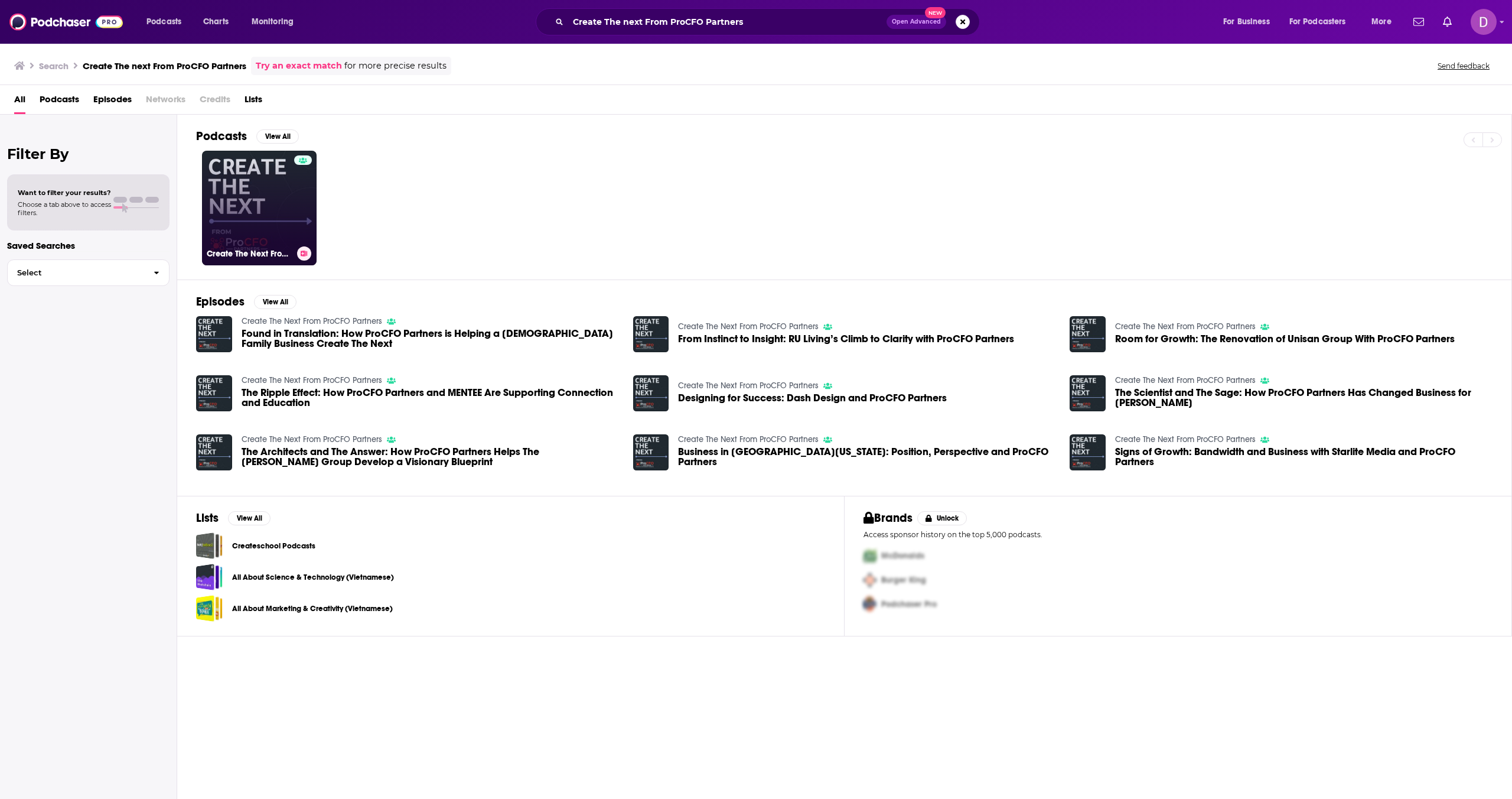
click at [250, 224] on link "Create The Next From ProCFO Partners" at bounding box center [259, 208] width 115 height 115
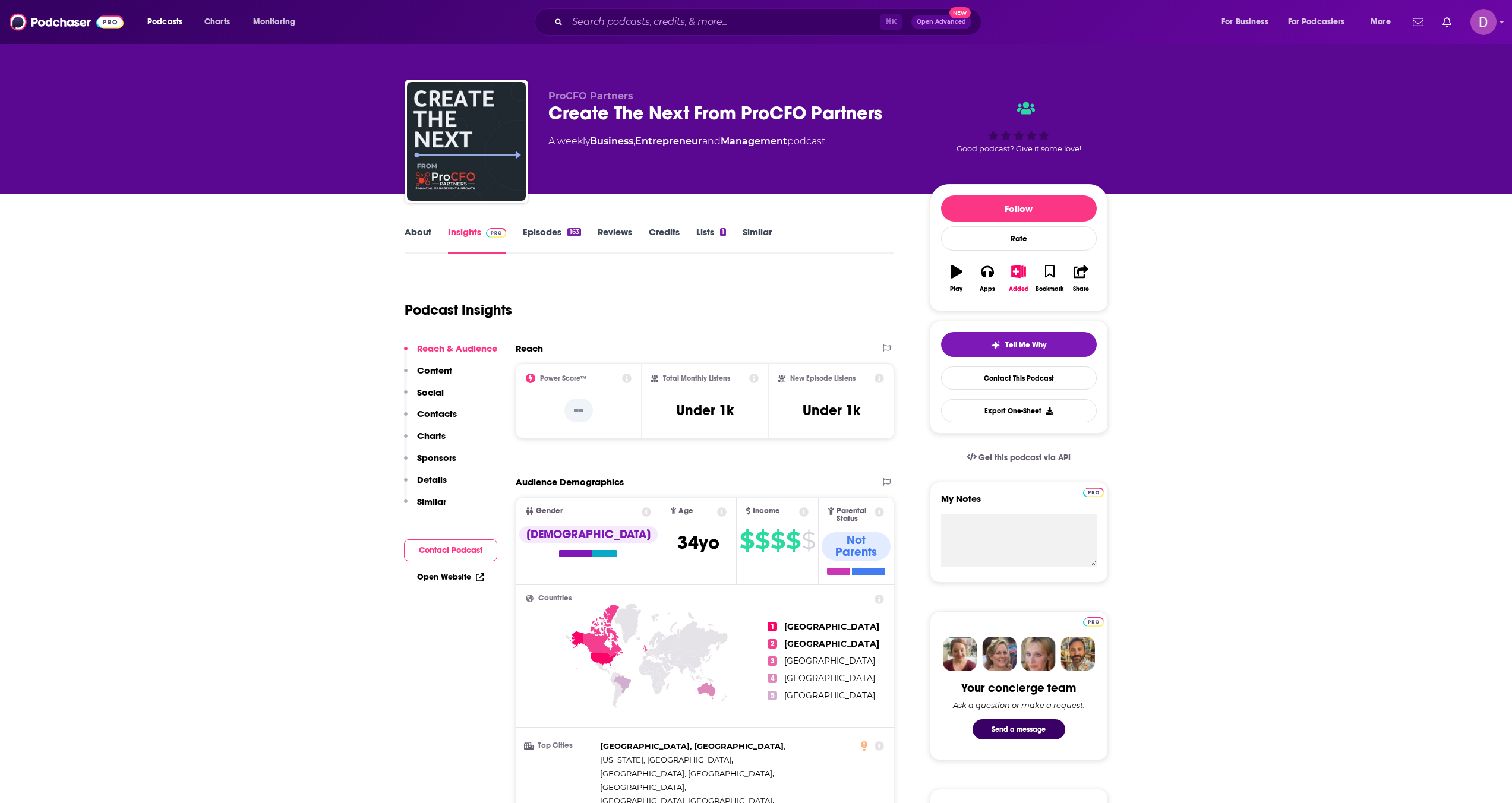
click at [428, 230] on link "About" at bounding box center [418, 240] width 27 height 28
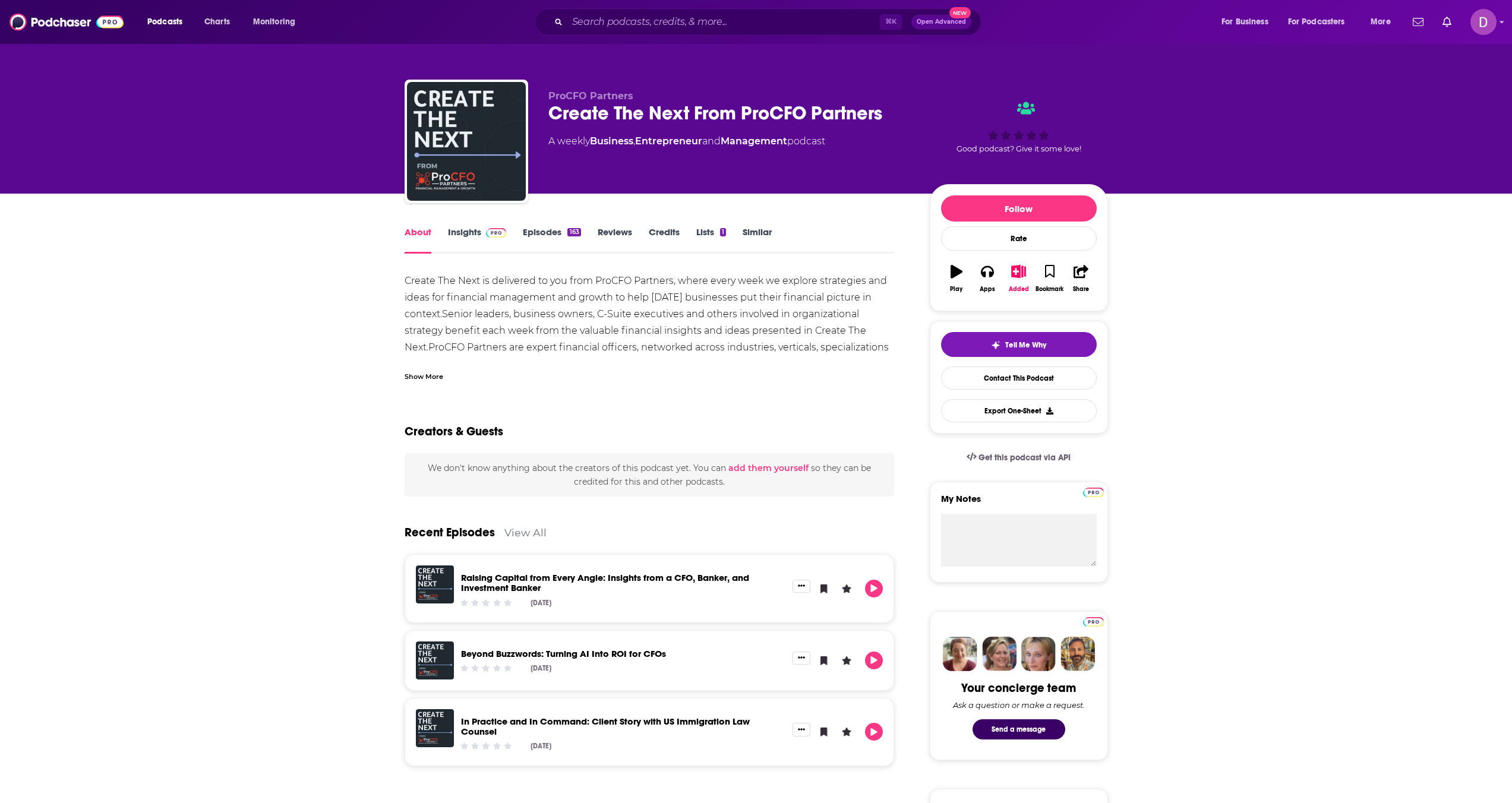
click at [407, 380] on div "Show More" at bounding box center [423, 375] width 38 height 11
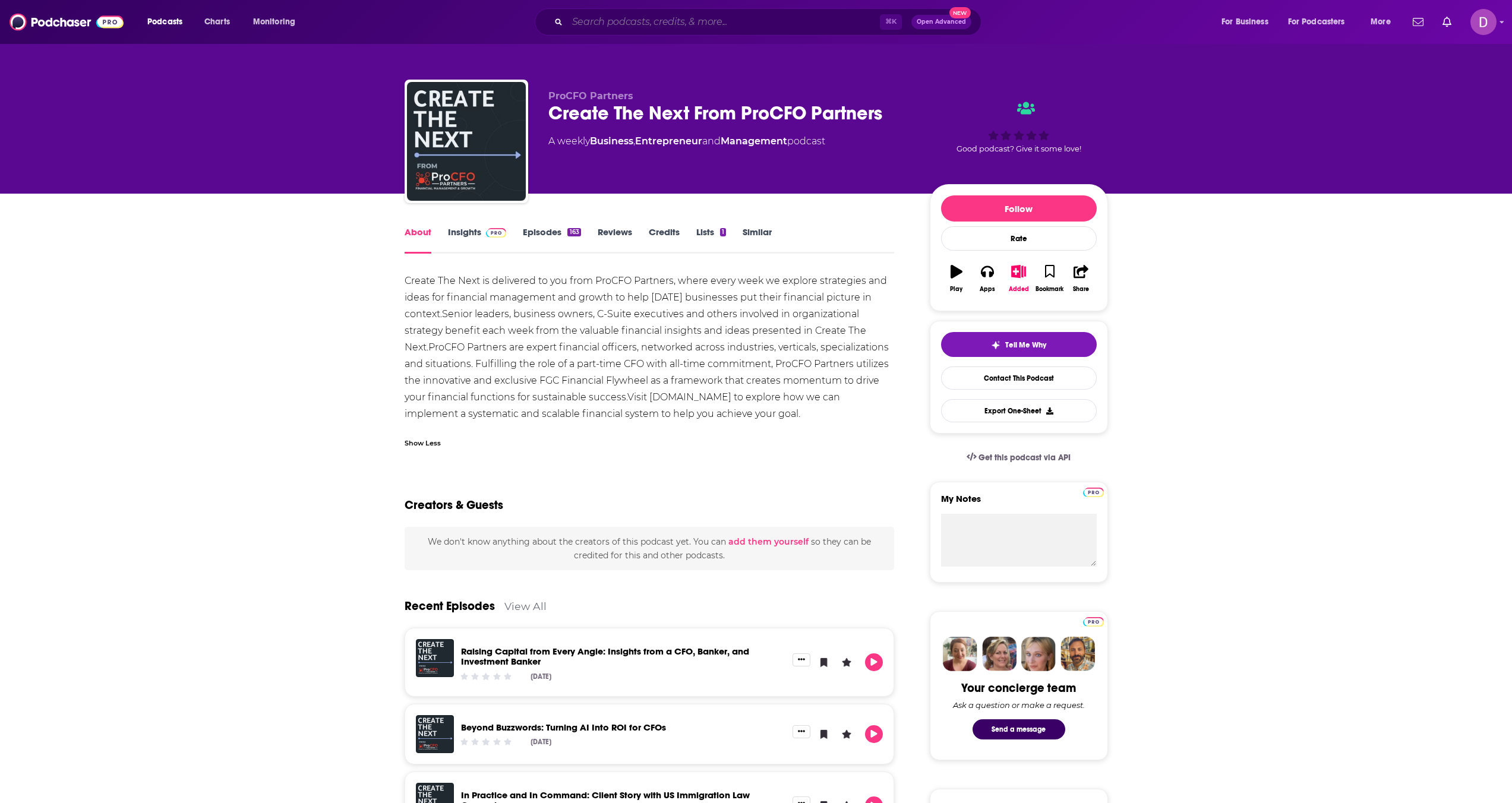
click at [644, 17] on input "Search podcasts, credits, & more..." at bounding box center [724, 21] width 313 height 19
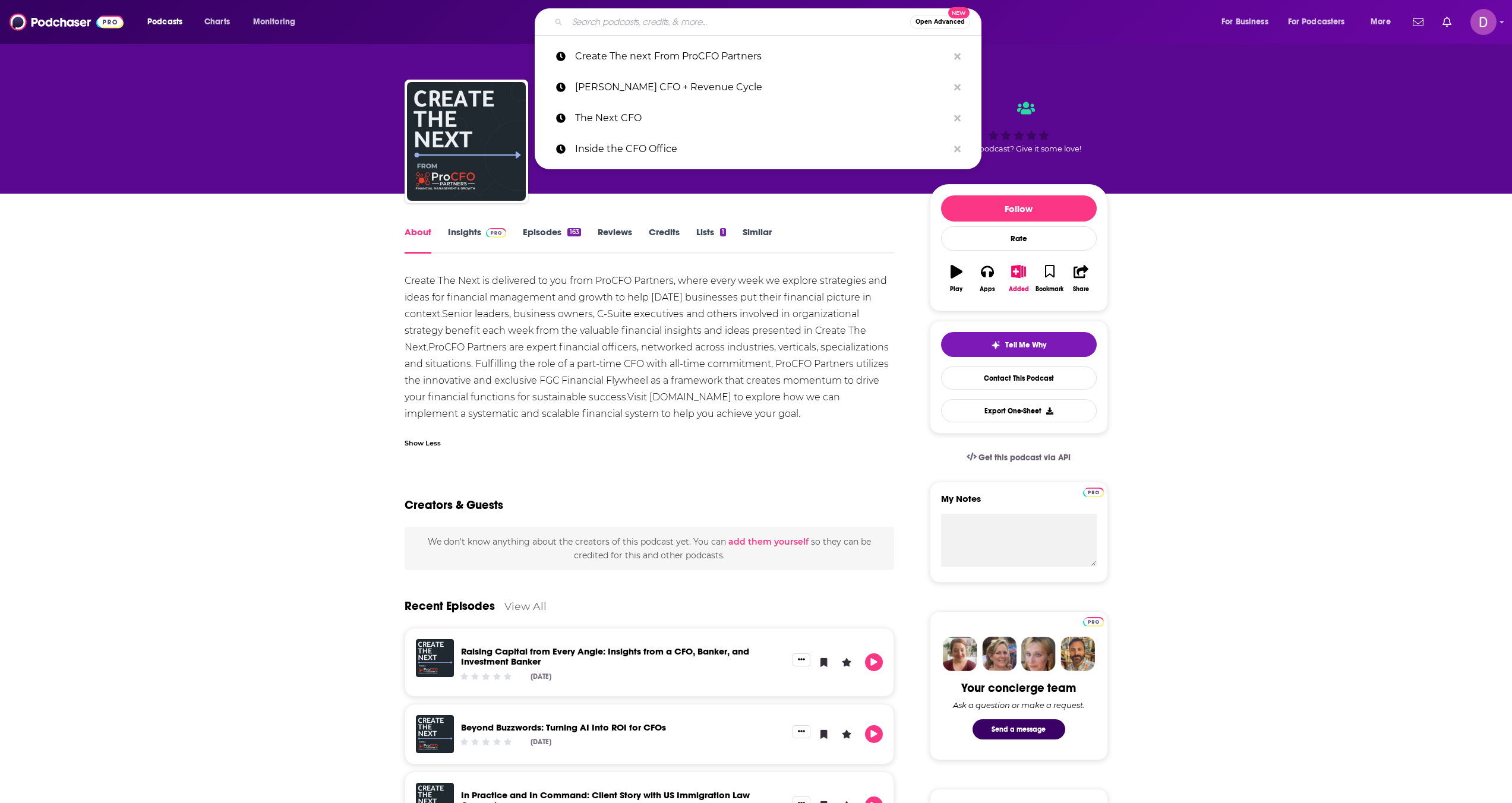
paste input "The Consultant's Way Podcast"
type input "The Consultant's Way Podcast"
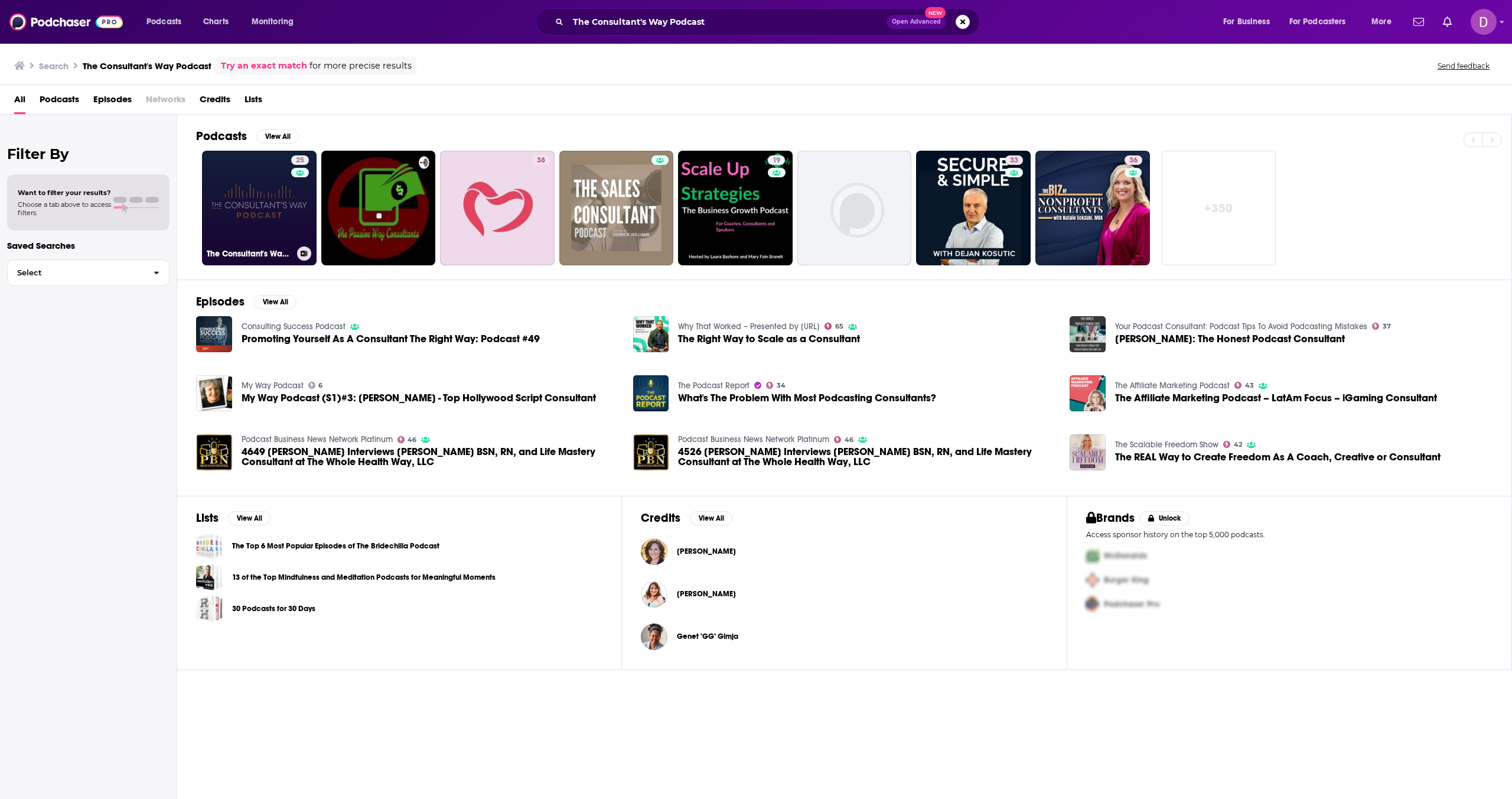
click at [244, 207] on link "25 The Consultant's Way Podcast" at bounding box center [259, 208] width 115 height 115
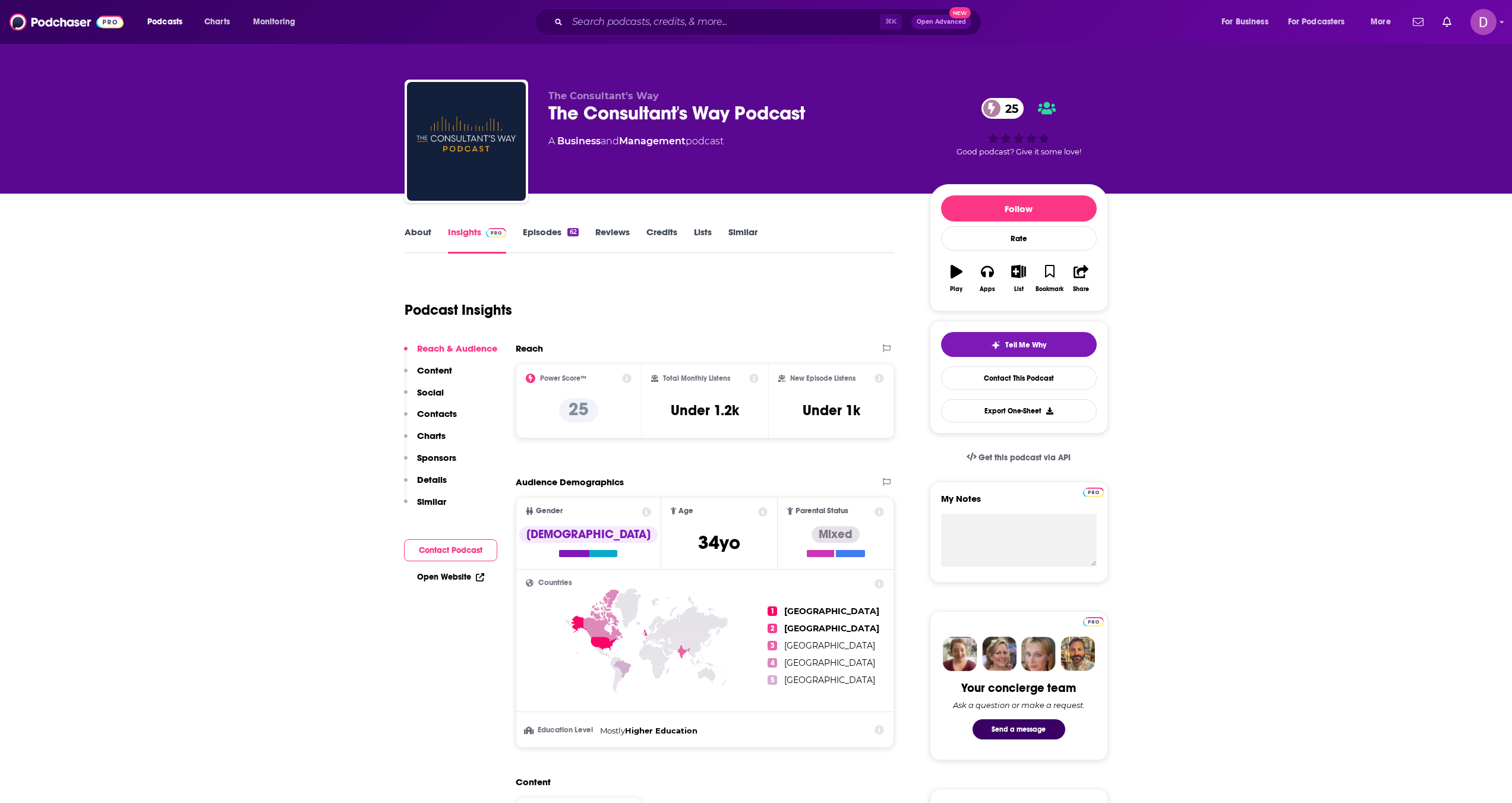
click at [413, 233] on link "About" at bounding box center [418, 240] width 27 height 28
